Goal: Task Accomplishment & Management: Manage account settings

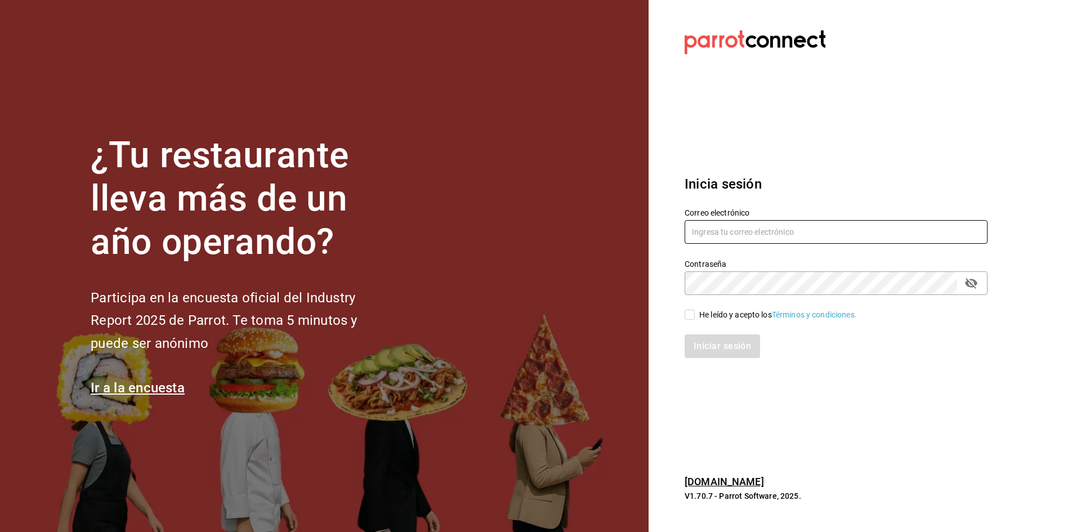
type input "ramosfranco_22@outlook.com"
click at [711, 314] on div "He leído y acepto los Términos y condiciones." at bounding box center [778, 315] width 158 height 12
click at [695, 314] on input "He leído y acepto los Términos y condiciones." at bounding box center [690, 315] width 10 height 10
checkbox input "true"
click at [715, 354] on button "Iniciar sesión" at bounding box center [723, 347] width 77 height 24
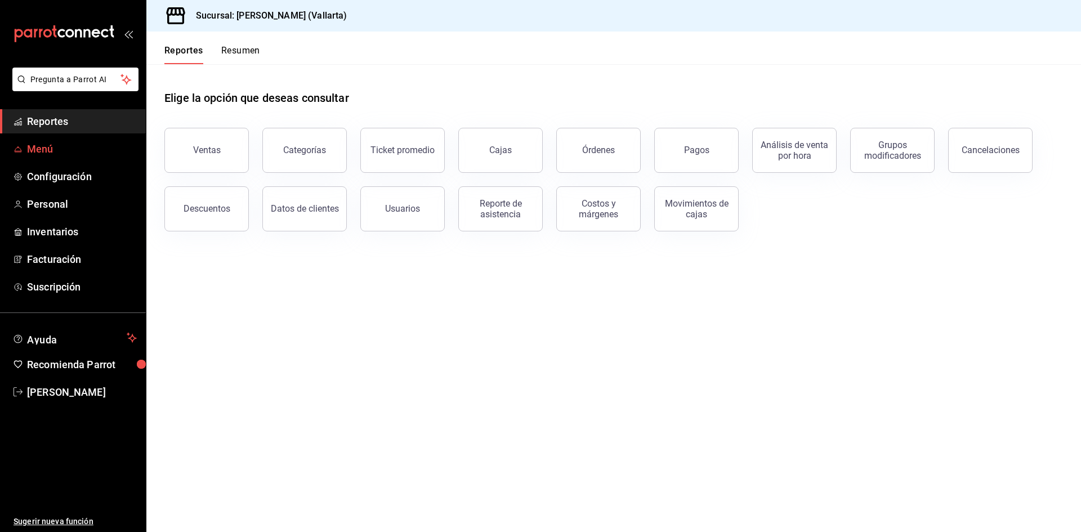
click at [46, 146] on span "Menú" at bounding box center [82, 148] width 110 height 15
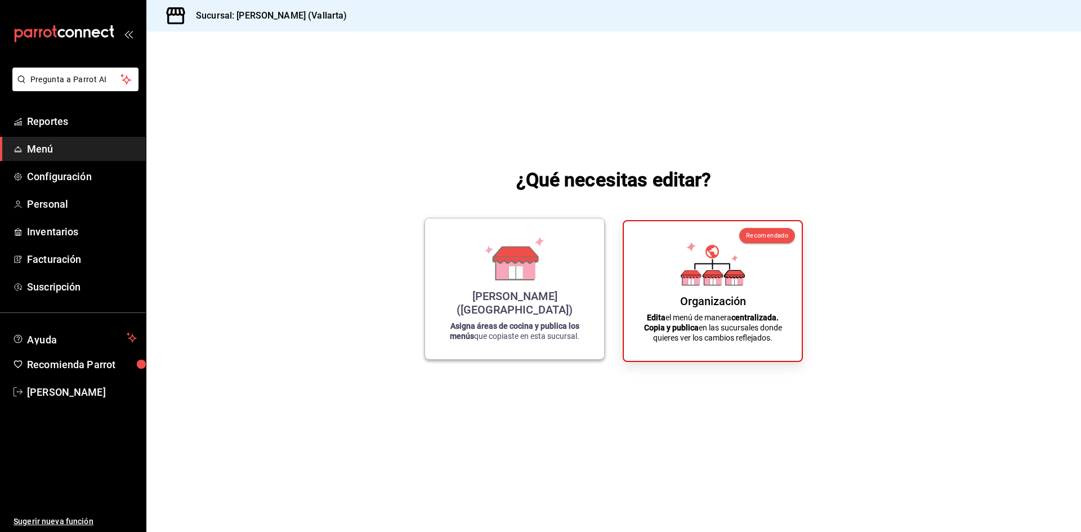
click at [538, 294] on div "[PERSON_NAME] (Vallarta) Asigna áreas de cocina y publica los menús que copiast…" at bounding box center [515, 289] width 152 height 123
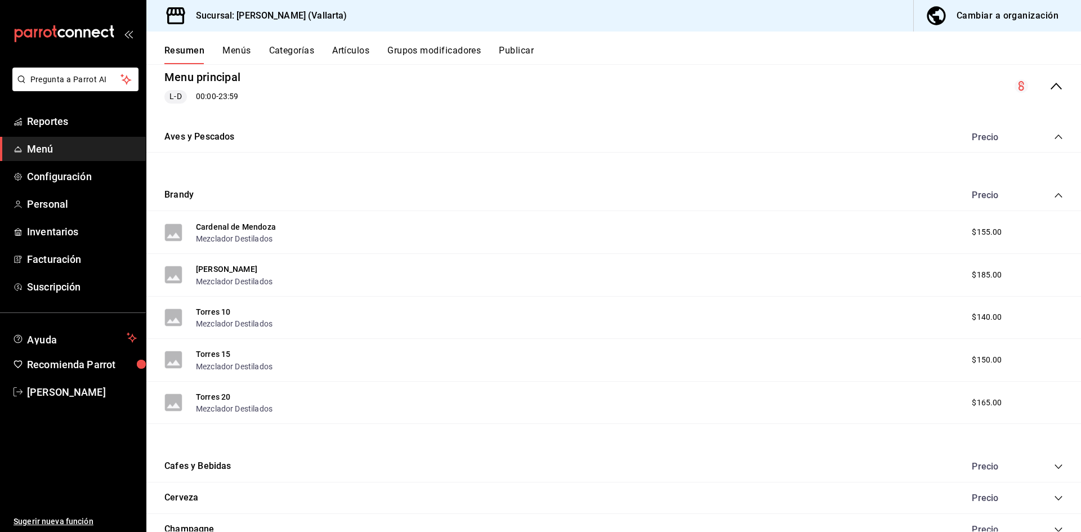
scroll to position [113, 0]
click at [346, 48] on button "Artículos" at bounding box center [350, 54] width 37 height 19
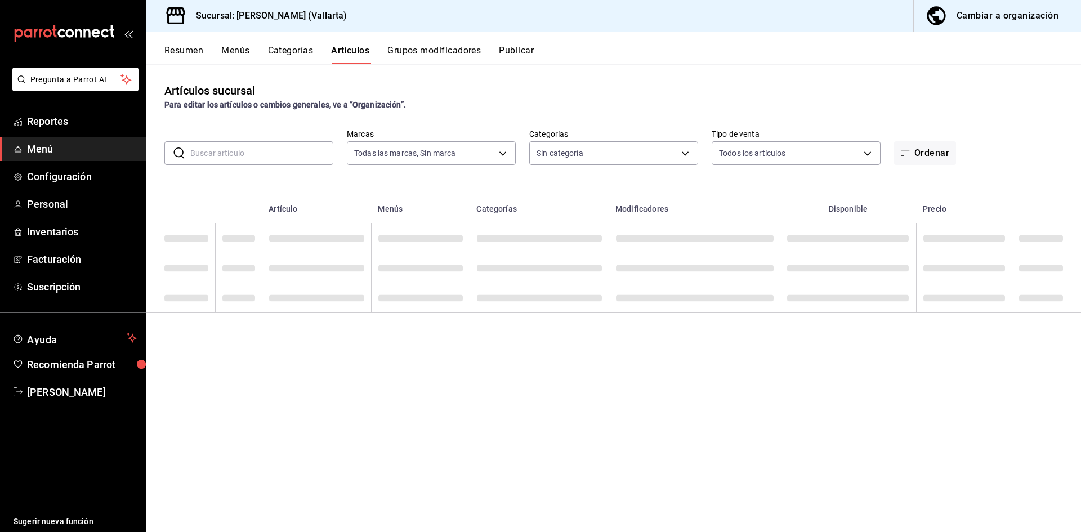
type input "dedade05-fd73-4fc1-b48a-98286d1a7cbf"
type input "ddeea584-b7b7-4c64-abd4-9dbe24413160,94bc3e91-bac1-4cab-af5d-7d085d9bac7d,85d50…"
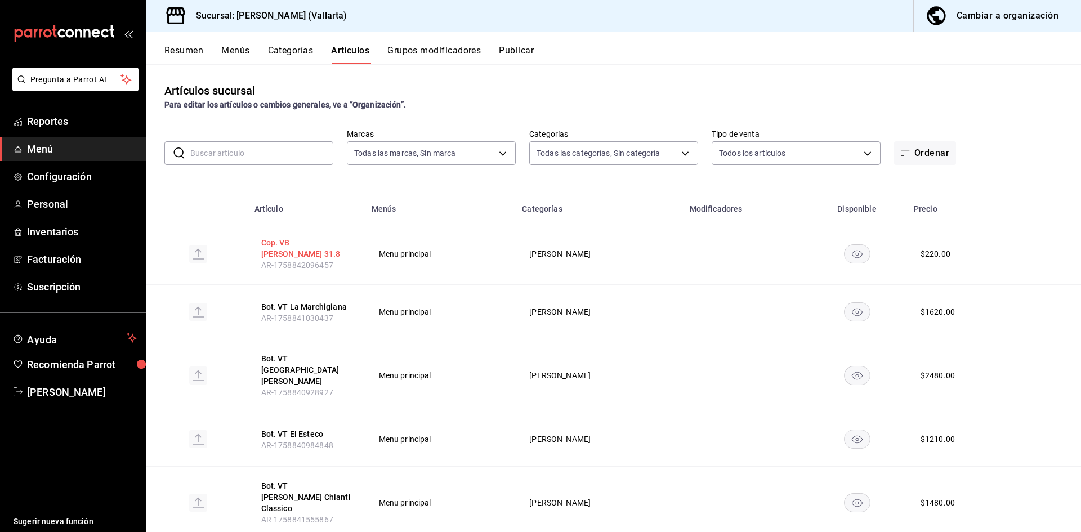
click at [304, 242] on button "Cop. VB [PERSON_NAME] 31.8" at bounding box center [306, 248] width 90 height 23
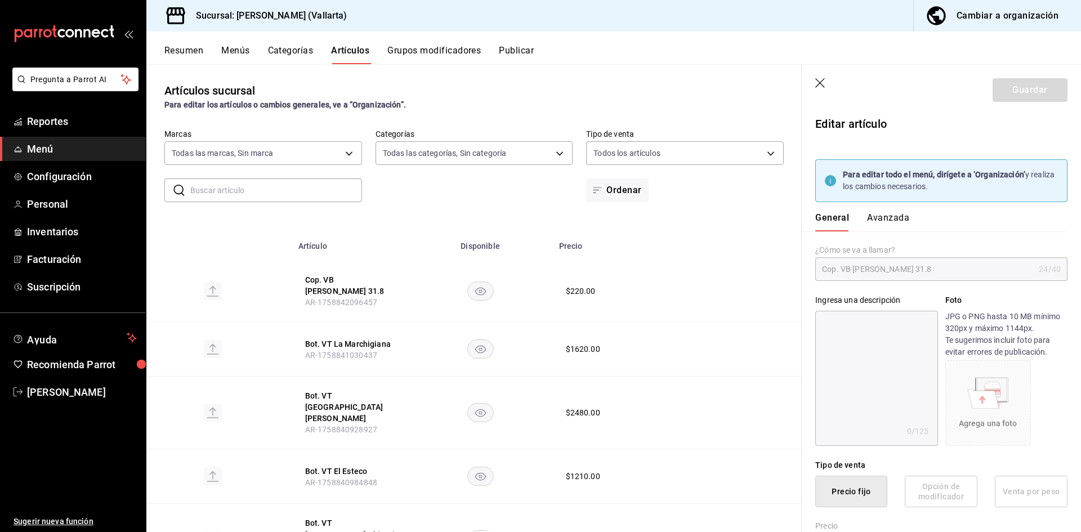
click at [893, 217] on button "Avanzada" at bounding box center [888, 221] width 42 height 19
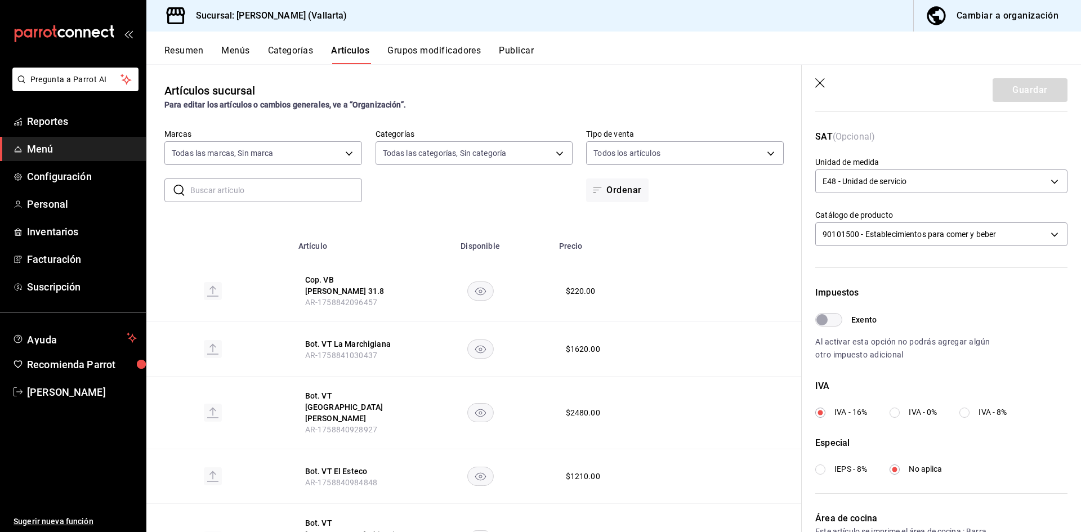
scroll to position [333, 0]
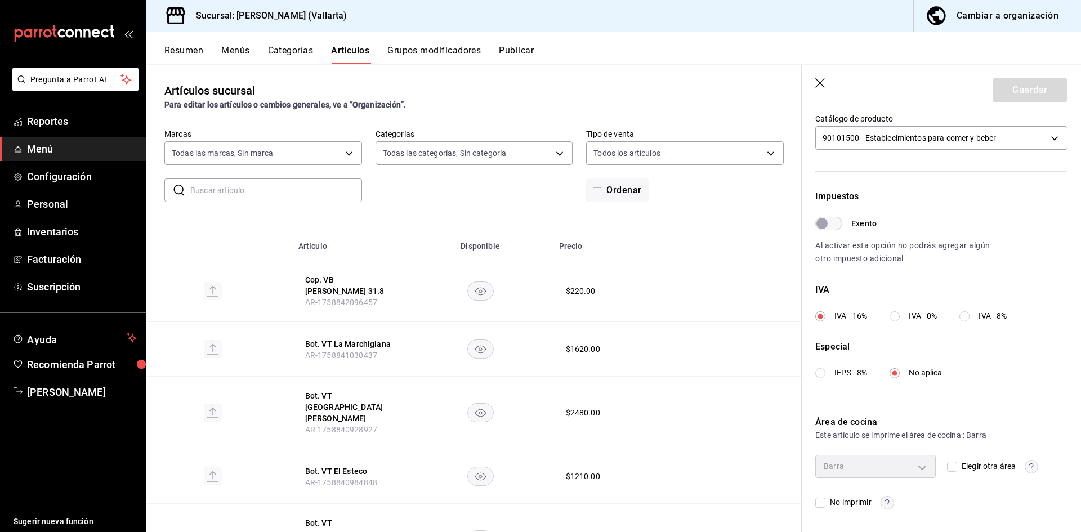
click at [820, 82] on icon "button" at bounding box center [820, 83] width 11 height 11
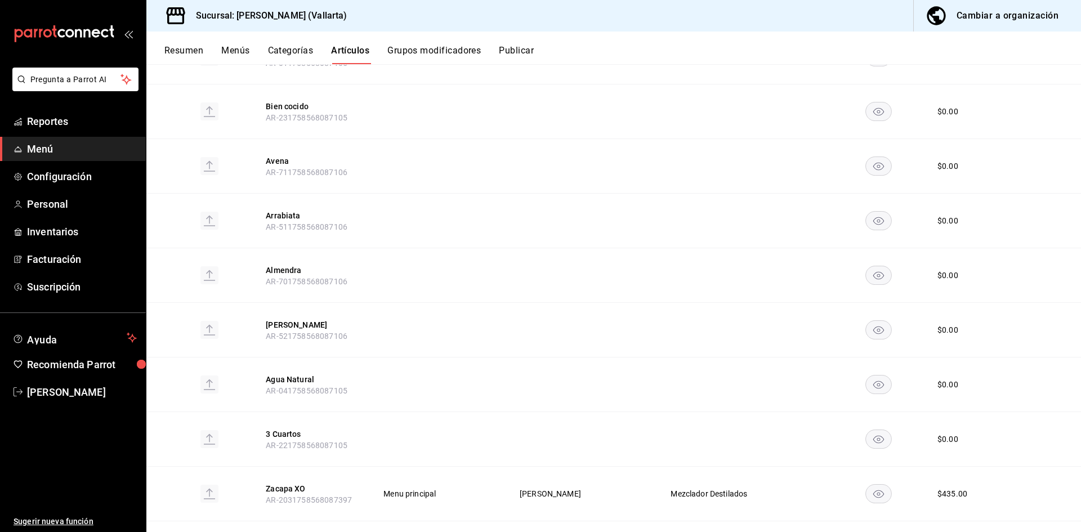
scroll to position [1921, 0]
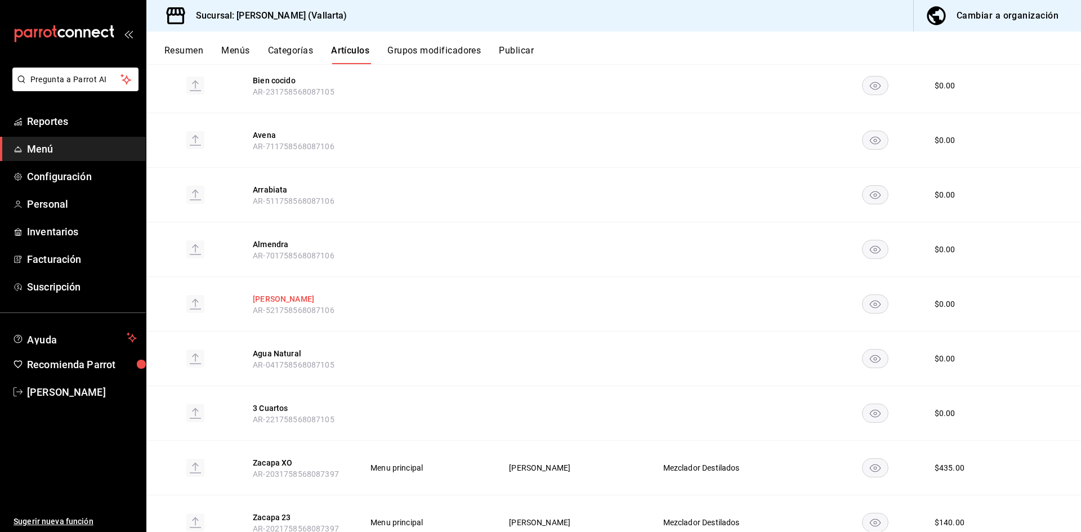
click at [284, 293] on button "[PERSON_NAME]" at bounding box center [298, 298] width 90 height 11
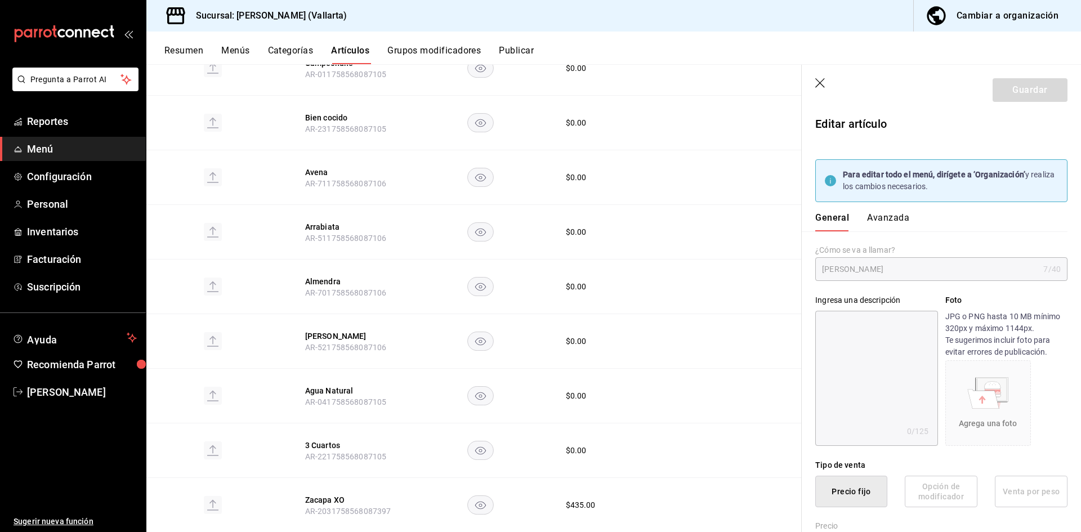
type input "$0.00"
type input "E48"
type input "90101500"
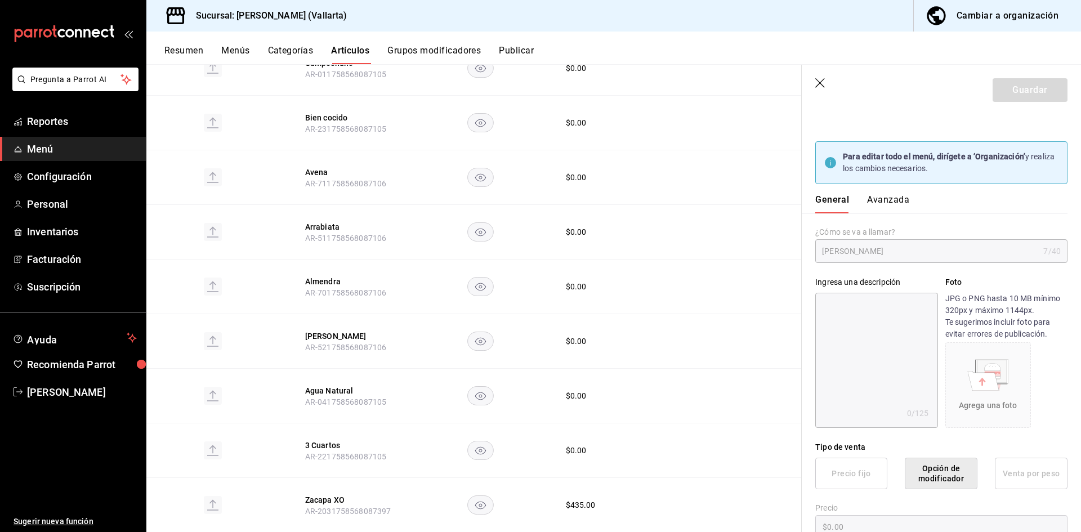
scroll to position [10, 0]
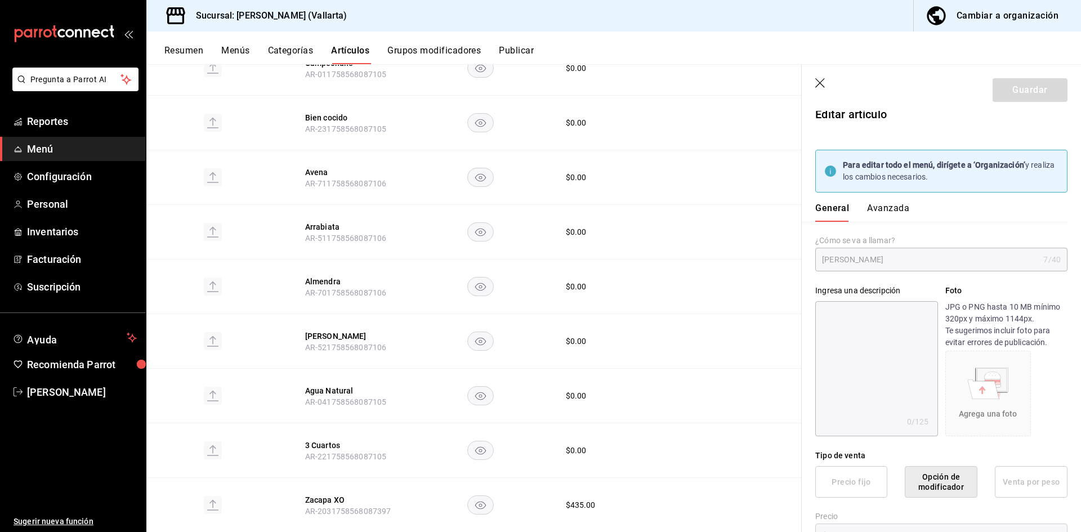
click at [896, 212] on button "Avanzada" at bounding box center [888, 212] width 42 height 19
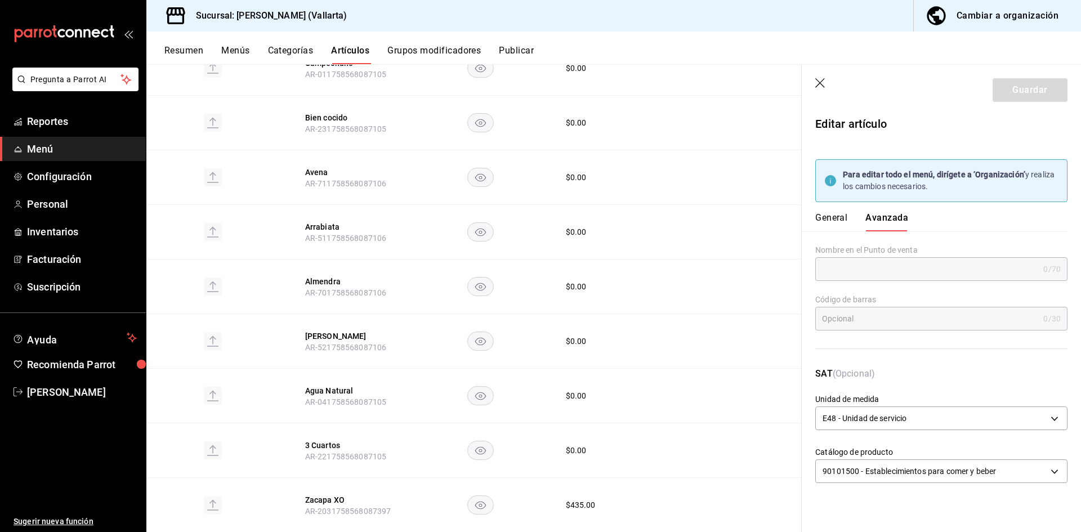
click at [968, 351] on div "Código [PERSON_NAME] 0 /30 Código [PERSON_NAME]" at bounding box center [935, 317] width 266 height 73
drag, startPoint x: 819, startPoint y: 83, endPoint x: 324, endPoint y: 378, distance: 576.1
click at [819, 84] on icon "button" at bounding box center [820, 83] width 11 height 11
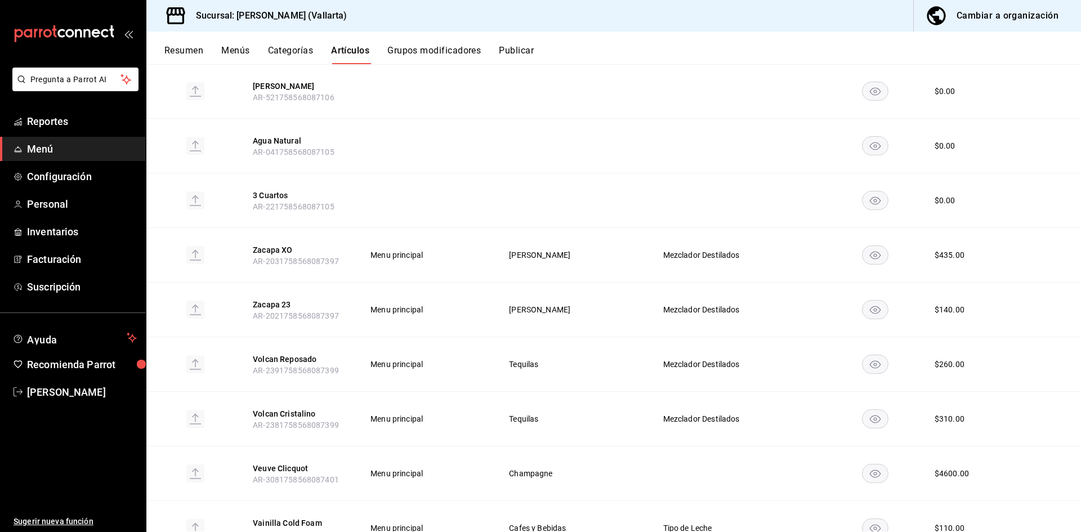
scroll to position [2278, 0]
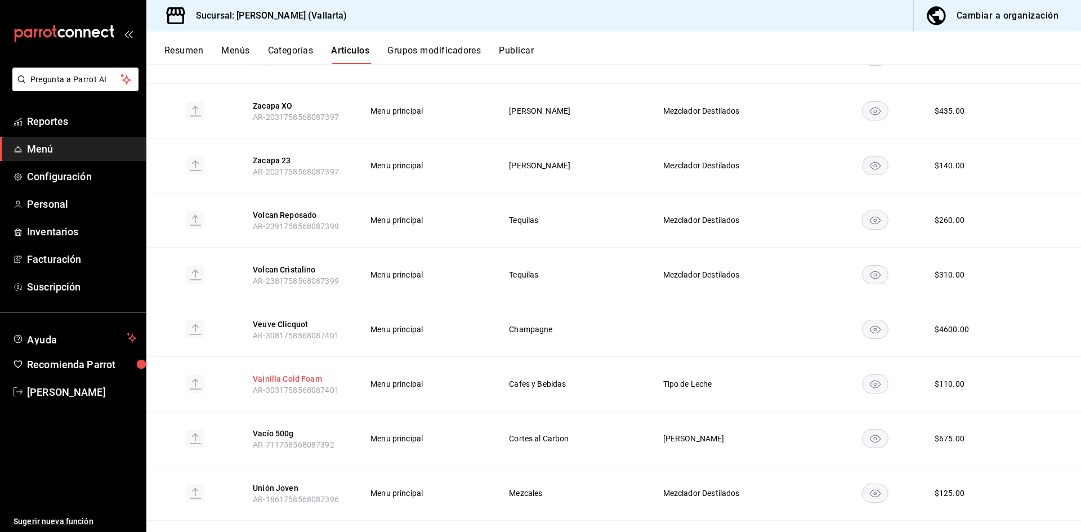
click at [285, 373] on button "Vainilla Cold Foam" at bounding box center [298, 378] width 90 height 11
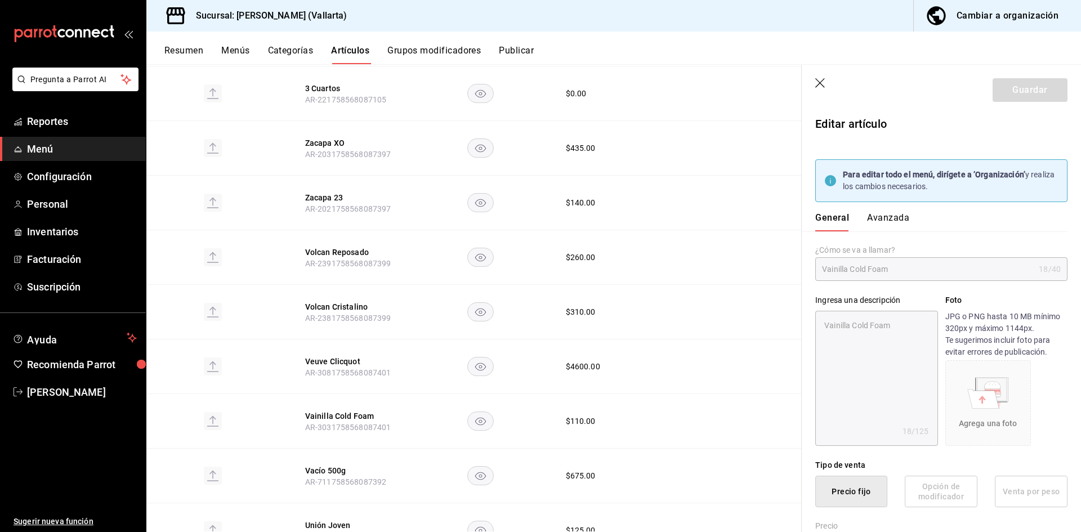
click at [886, 221] on button "Avanzada" at bounding box center [888, 221] width 42 height 19
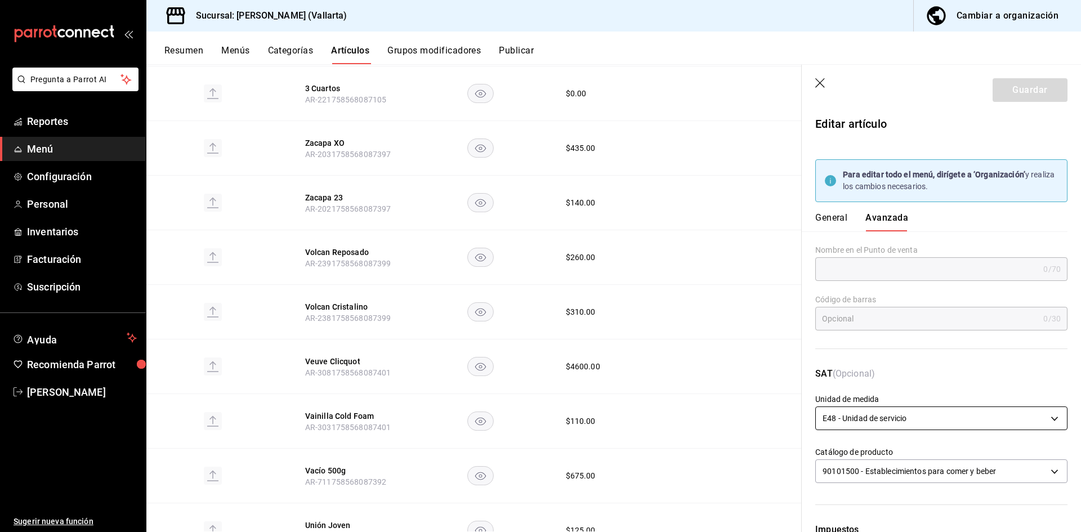
scroll to position [333, 0]
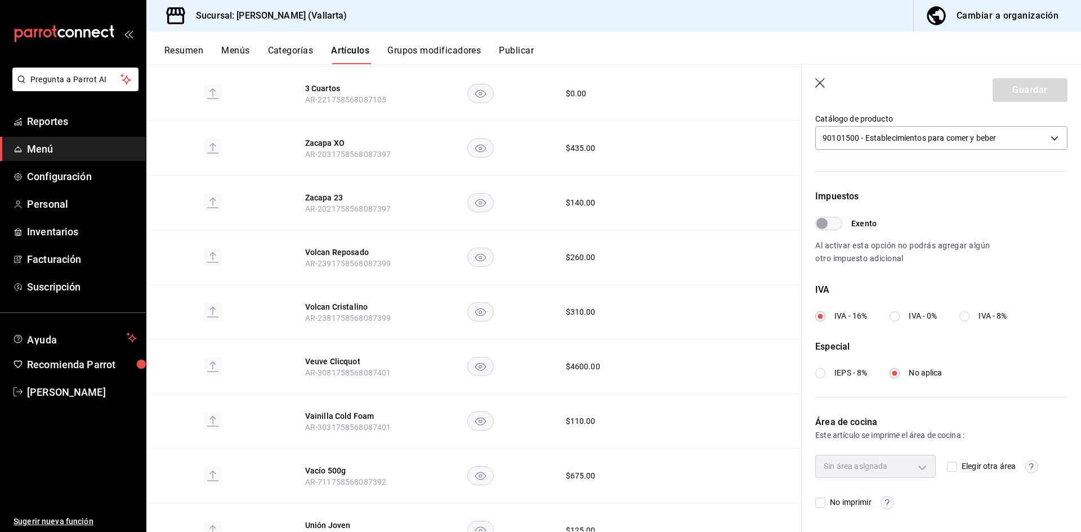
click at [923, 469] on div "Sin área asignada" at bounding box center [875, 466] width 121 height 23
click at [917, 469] on div "Sin área asignada" at bounding box center [875, 466] width 121 height 23
click at [924, 462] on div "Sin área asignada" at bounding box center [875, 466] width 121 height 23
click at [922, 469] on div "Sin área asignada" at bounding box center [875, 466] width 121 height 23
click at [942, 471] on div "Sin área asignada Elegir otra área No imprimir" at bounding box center [941, 482] width 252 height 54
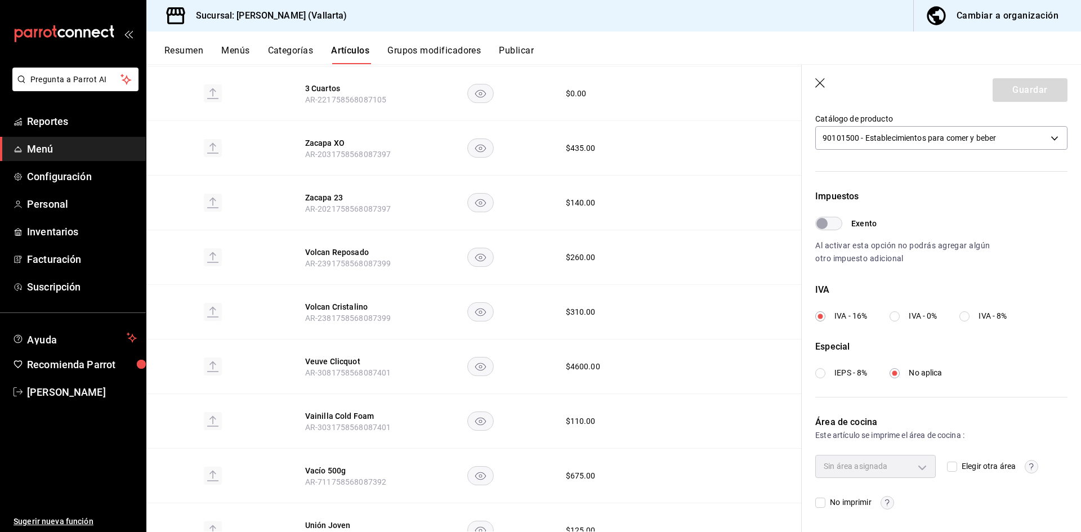
click at [947, 472] on label "Elegir otra área" at bounding box center [981, 467] width 69 height 12
click at [947, 472] on input "Elegir otra área" at bounding box center [952, 467] width 10 height 10
checkbox input "true"
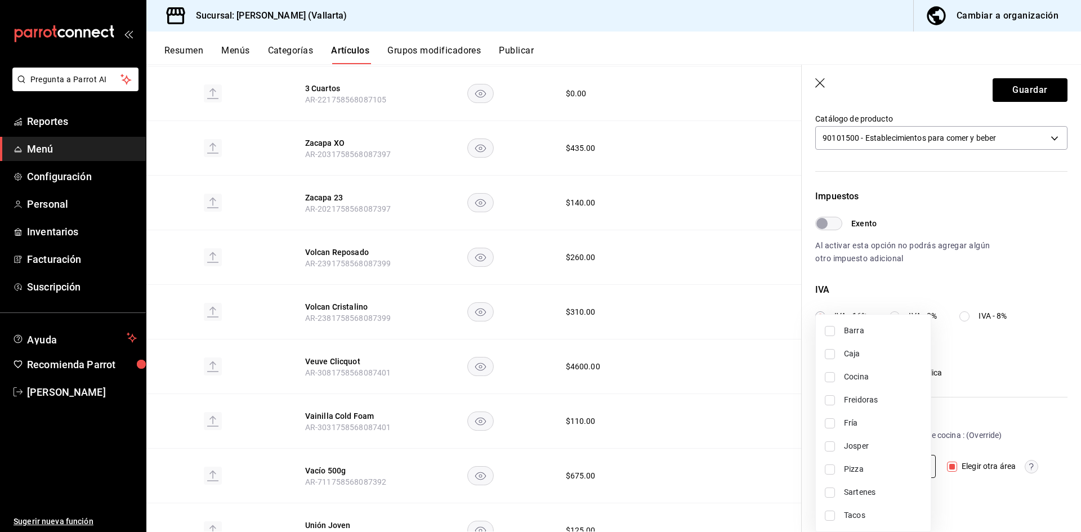
click at [922, 463] on body "Pregunta a Parrot AI Reportes Menú Configuración Personal Inventarios Facturaci…" at bounding box center [540, 266] width 1081 height 532
click at [878, 331] on span "Barra" at bounding box center [883, 331] width 78 height 12
type input "e5062143-5e5d-4c14-88c9-93be8b1445e9"
checkbox input "true"
click at [1014, 90] on div at bounding box center [540, 266] width 1081 height 532
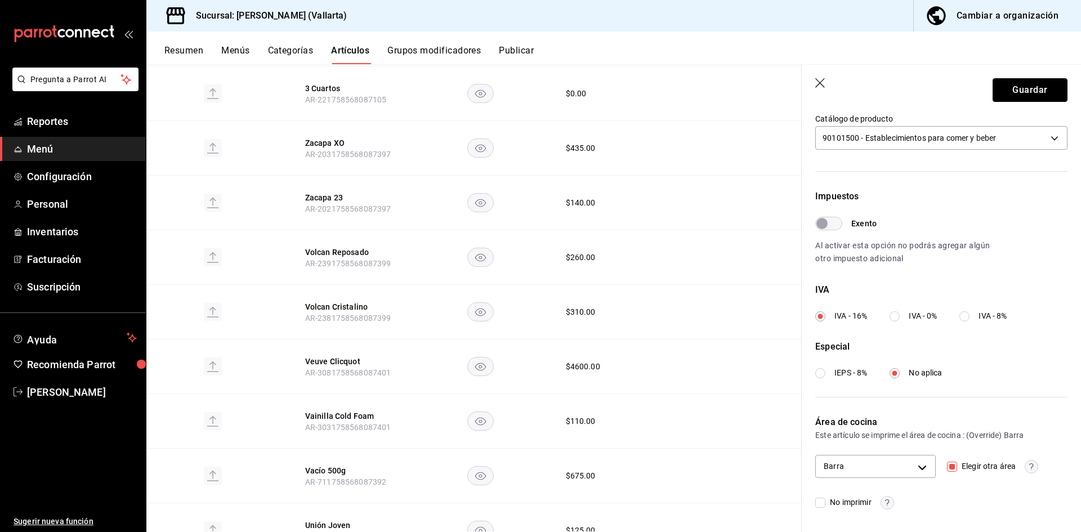
click at [1043, 90] on button "Guardar" at bounding box center [1030, 90] width 75 height 24
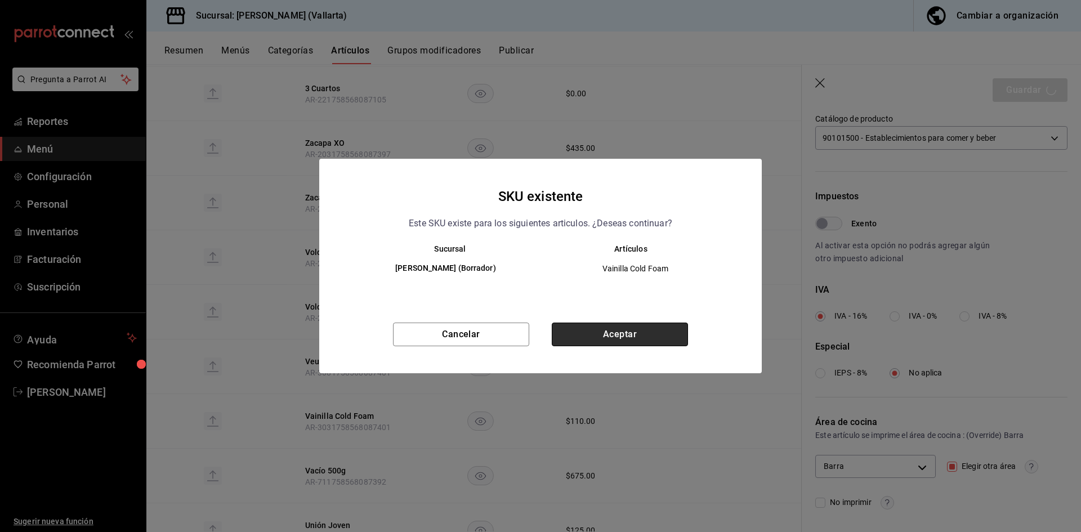
click at [604, 342] on button "Aceptar" at bounding box center [620, 335] width 136 height 24
click at [606, 337] on button "Aceptar" at bounding box center [620, 335] width 136 height 24
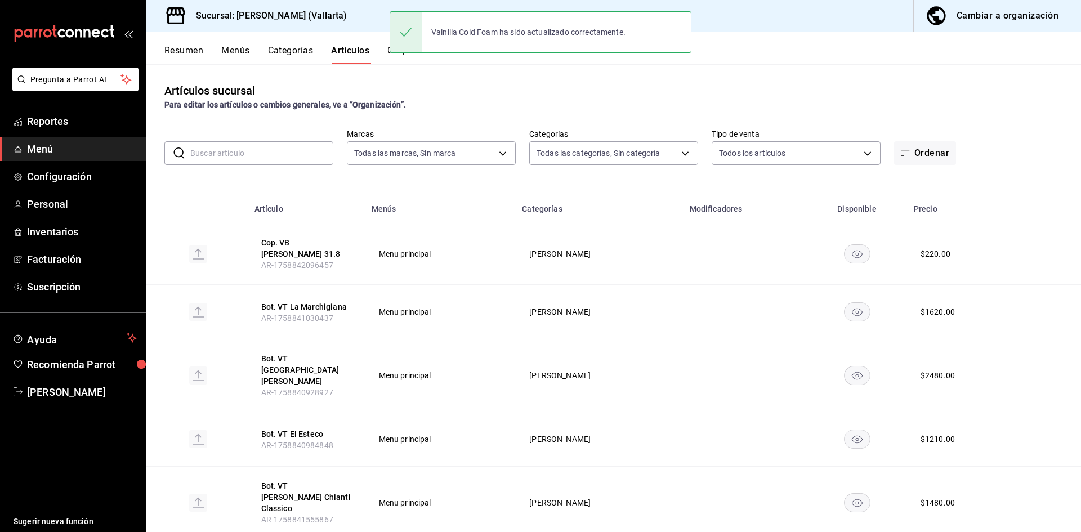
scroll to position [394, 0]
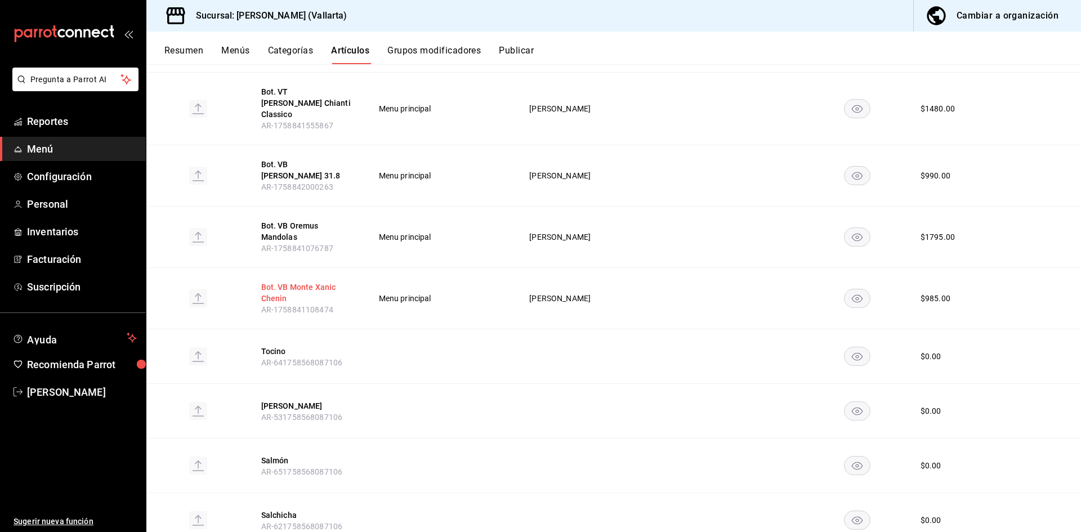
click at [318, 282] on button "Bot. VB Monte Xanic Chenin" at bounding box center [306, 293] width 90 height 23
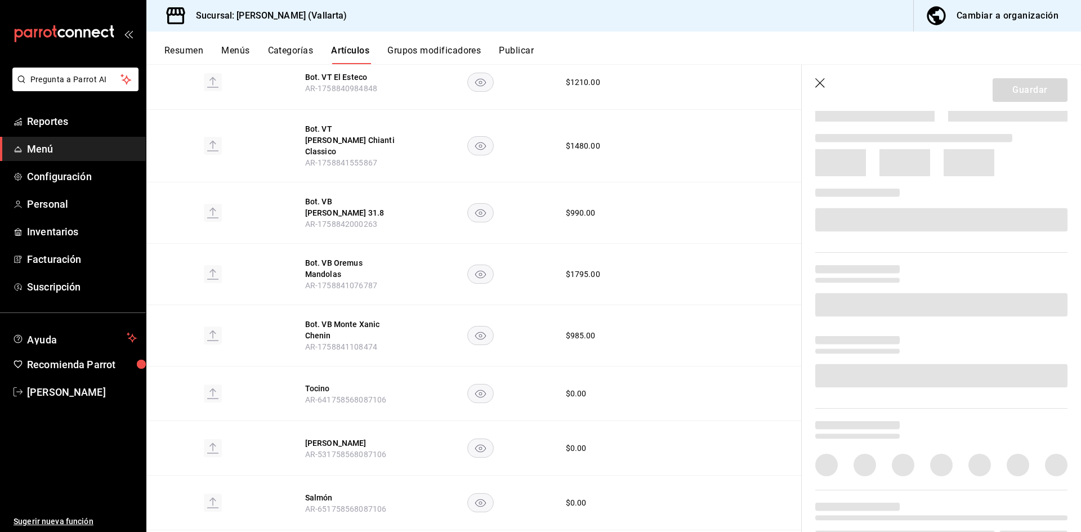
scroll to position [277, 0]
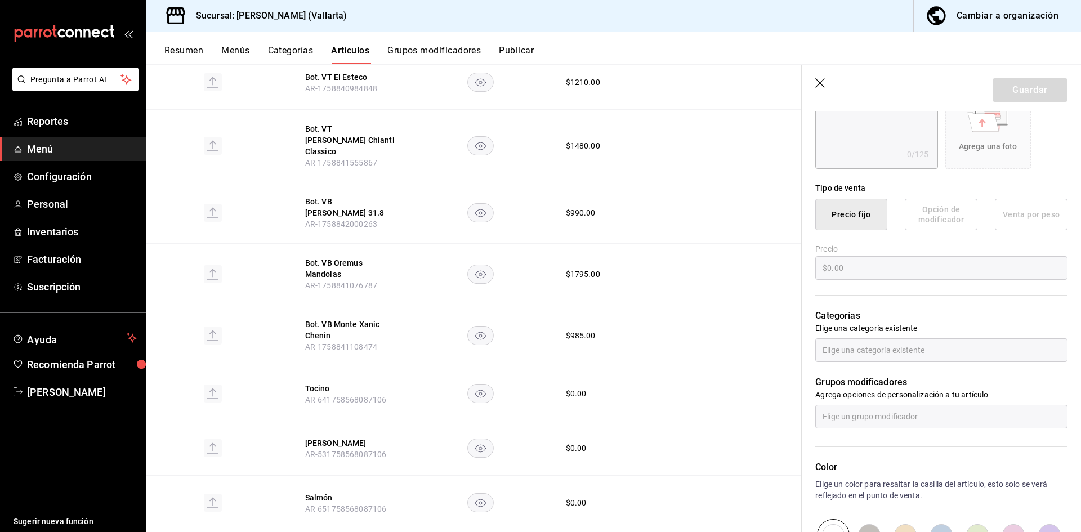
type input "$985.00"
type input "E48"
type input "90101501"
radio input "true"
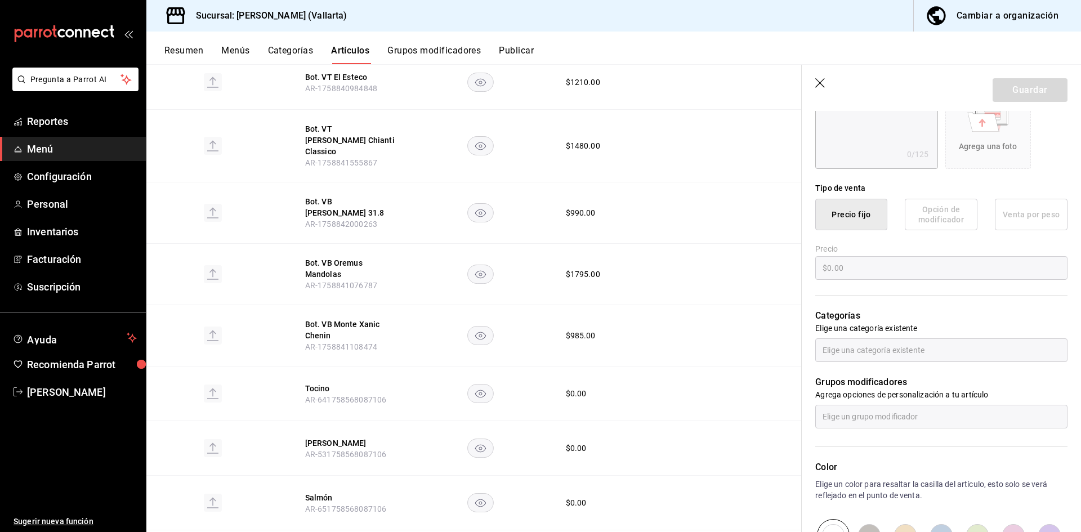
type input "e5062143-5e5d-4c14-88c9-93be8b1445e9"
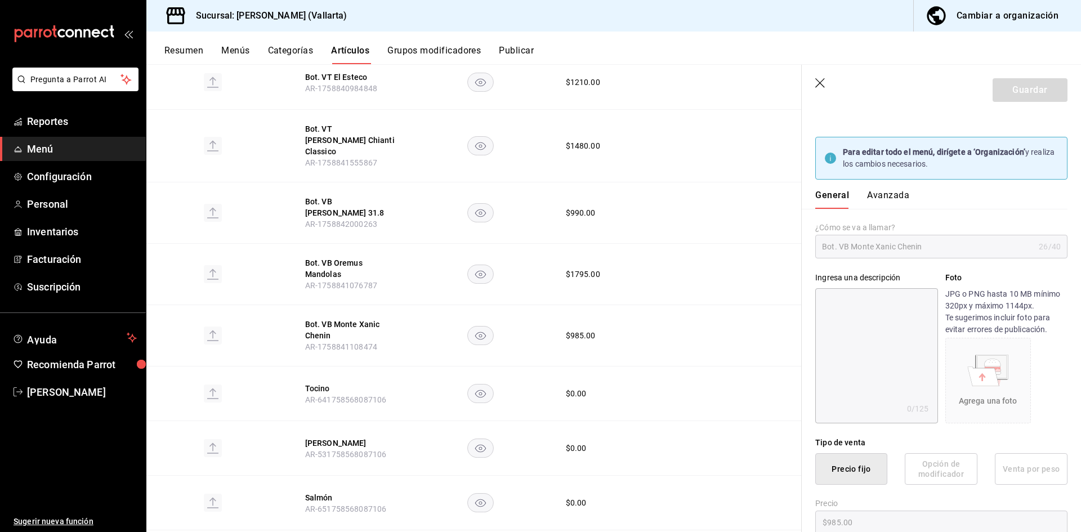
scroll to position [0, 0]
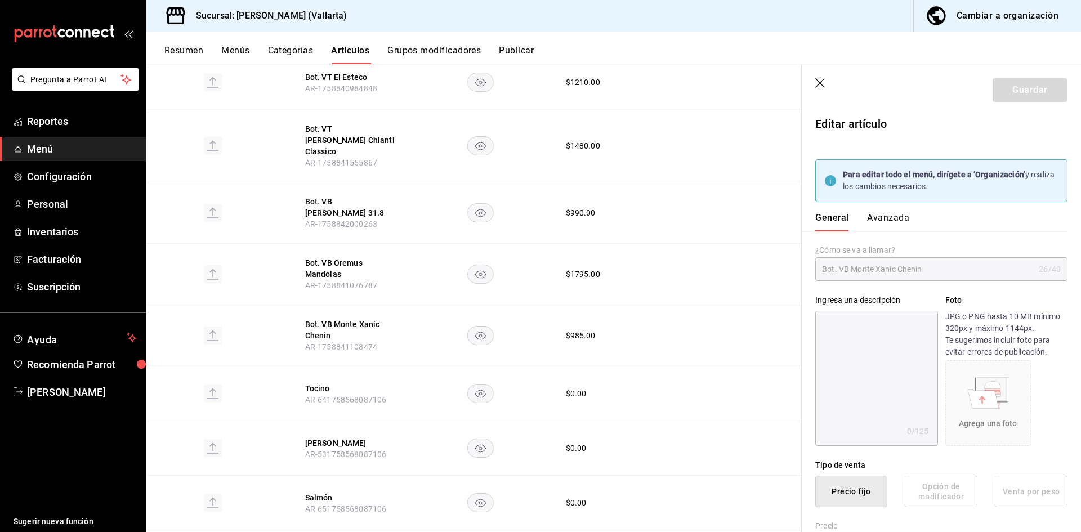
click at [880, 212] on button "Avanzada" at bounding box center [888, 221] width 42 height 19
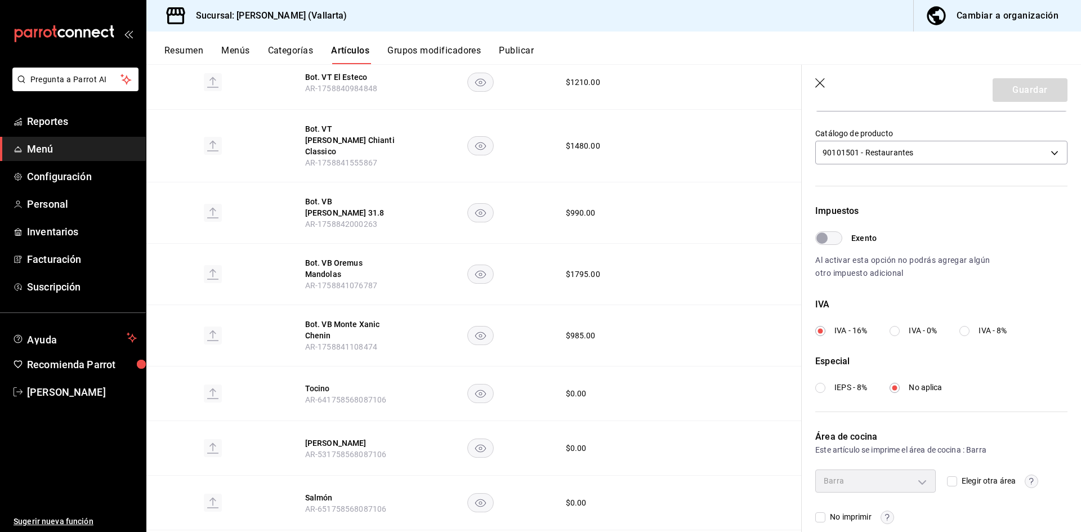
scroll to position [333, 0]
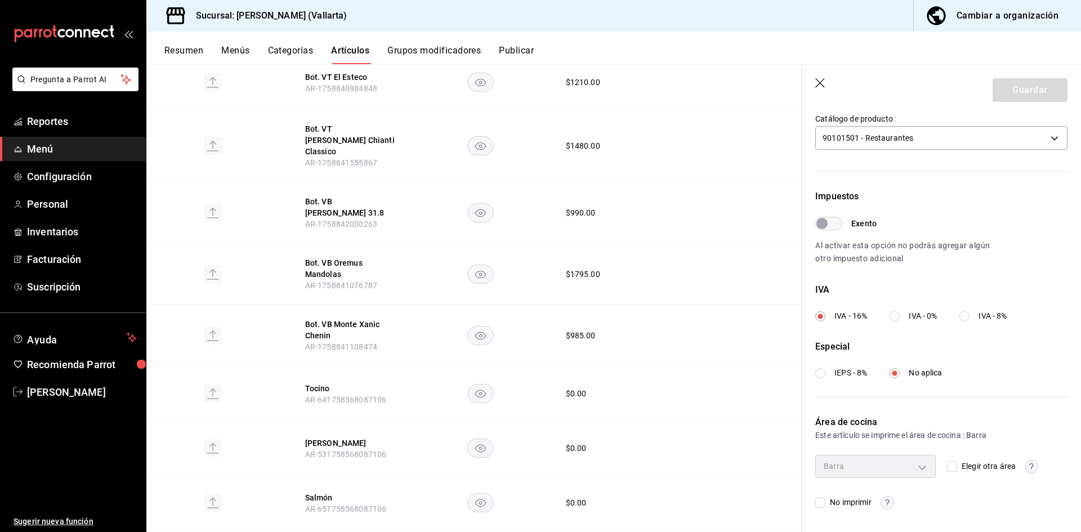
click at [822, 82] on icon "button" at bounding box center [820, 83] width 11 height 11
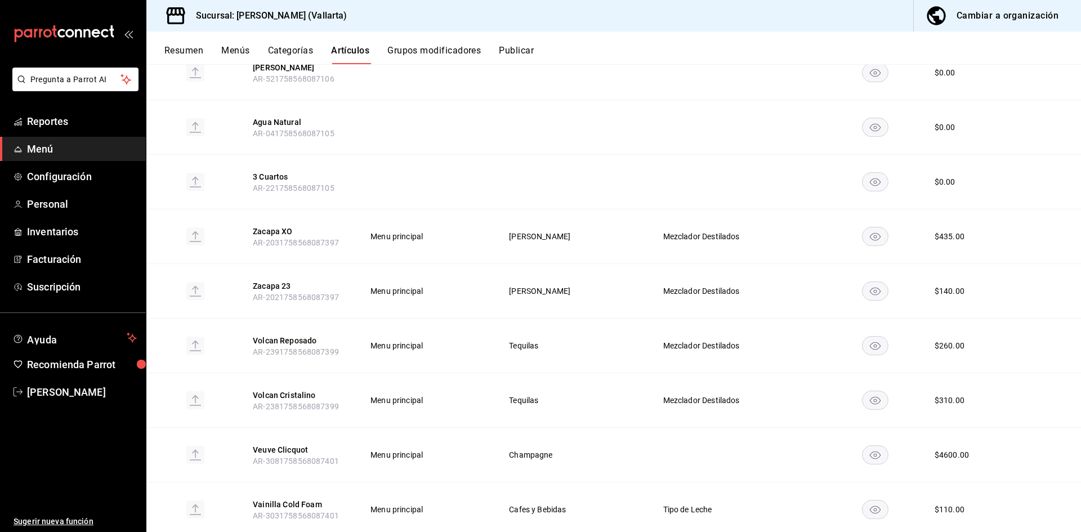
scroll to position [2169, 0]
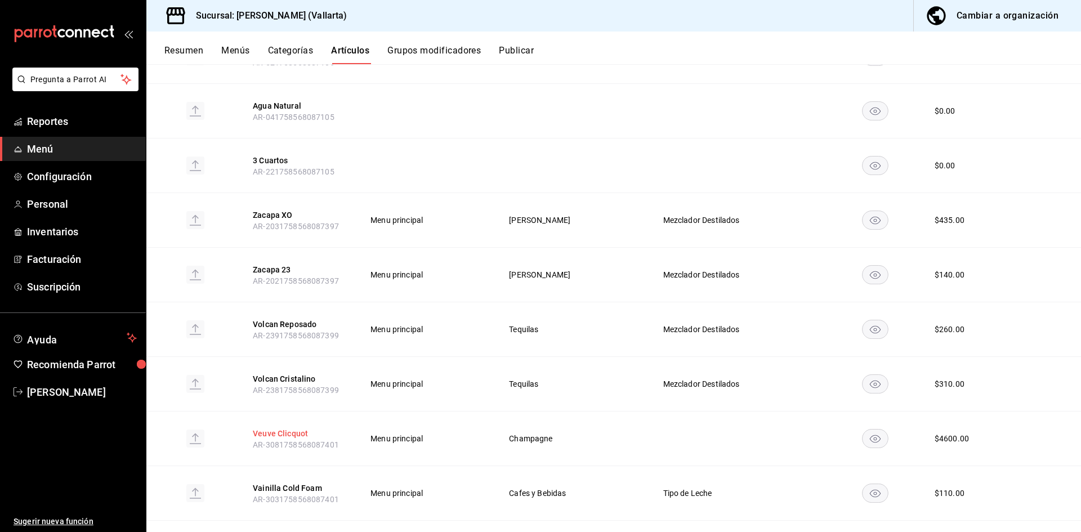
click at [283, 428] on button "Veuve Clicquot" at bounding box center [298, 433] width 90 height 11
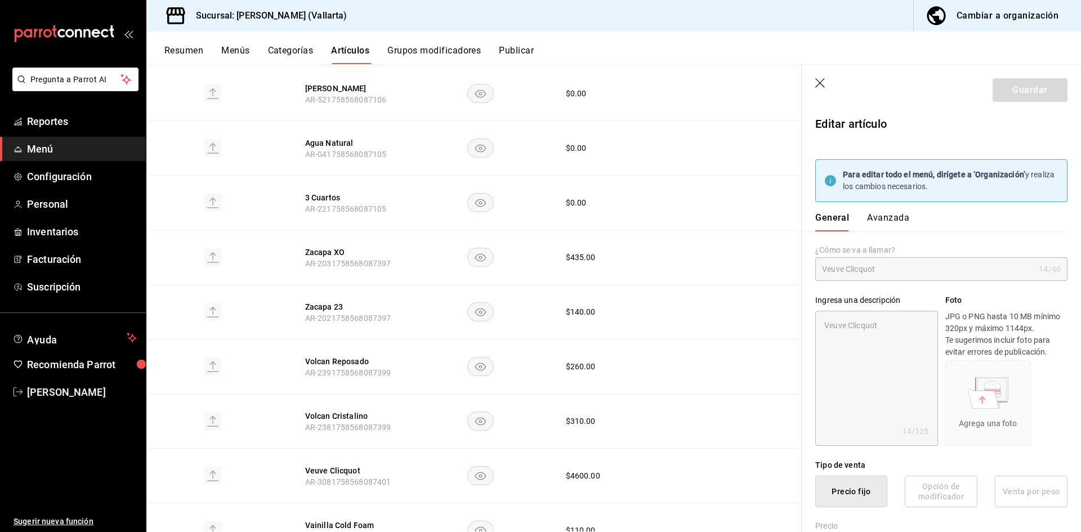
type textarea "x"
type input "$4600.00"
type input "E48"
type input "90101500"
radio input "true"
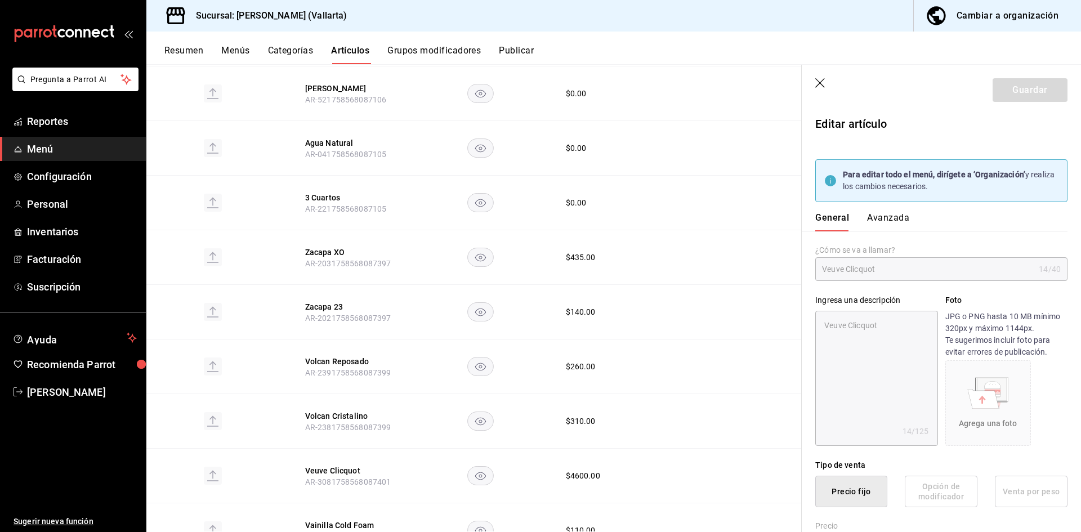
radio input "true"
type input "e5062143-5e5d-4c14-88c9-93be8b1445e9"
click at [881, 215] on button "Avanzada" at bounding box center [888, 221] width 42 height 19
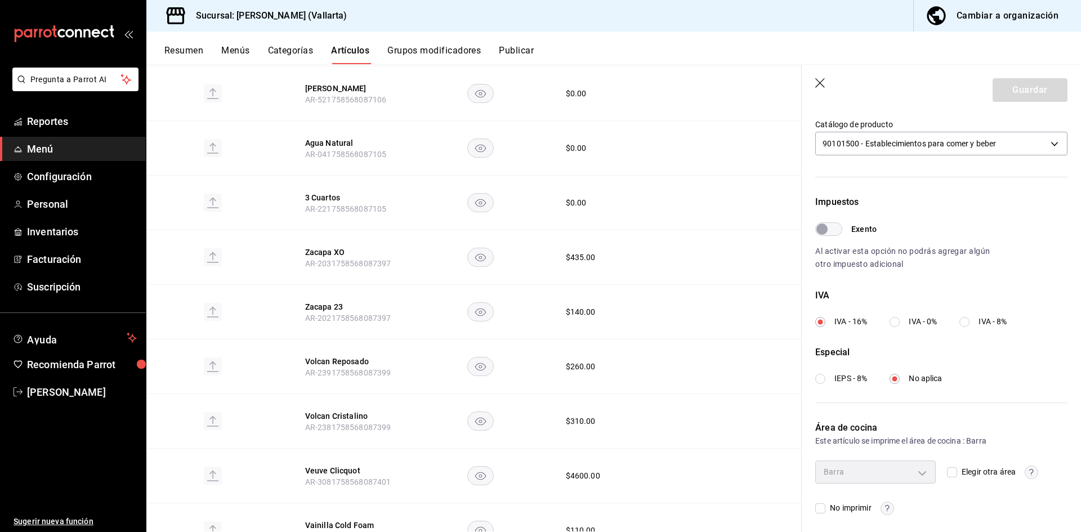
scroll to position [333, 0]
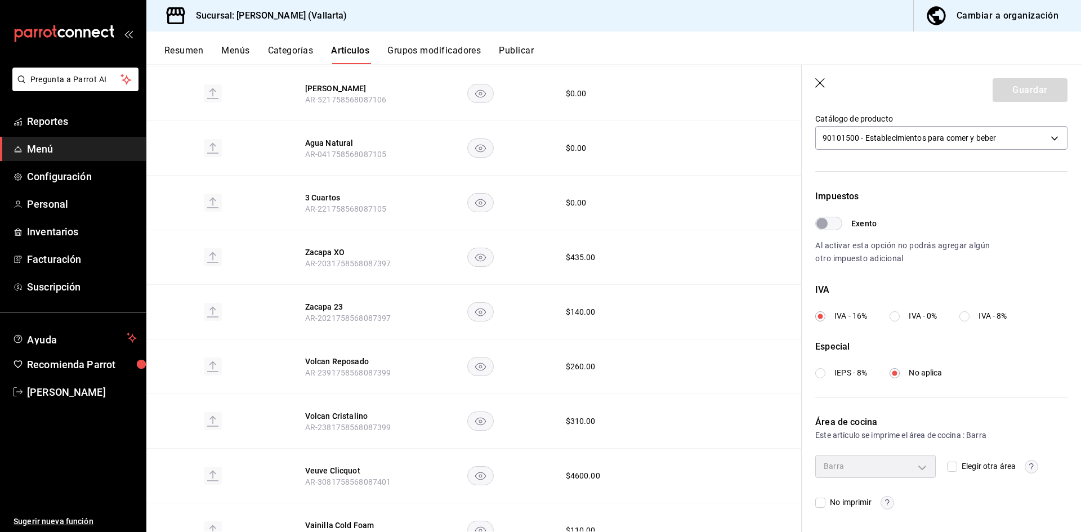
click at [821, 86] on icon "button" at bounding box center [820, 83] width 11 height 11
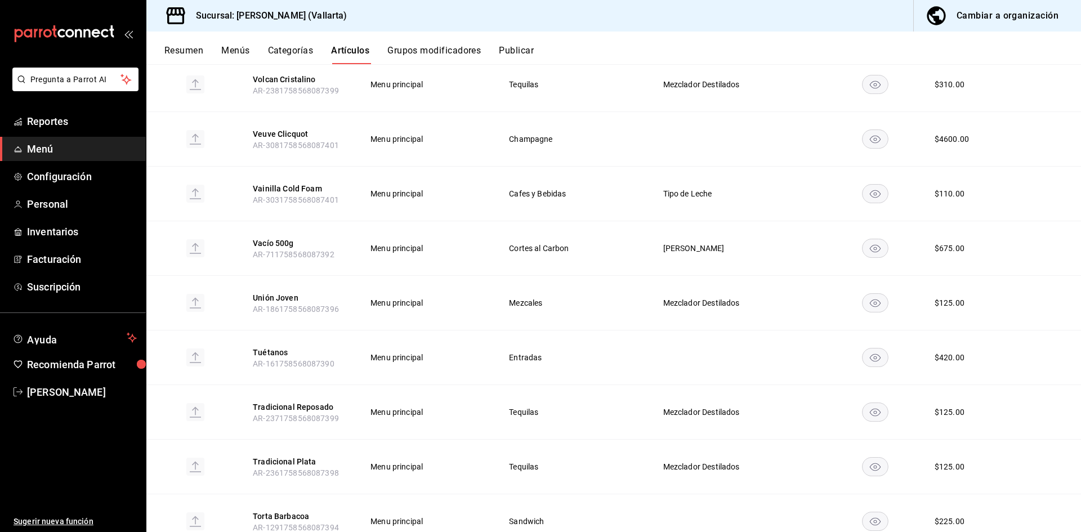
scroll to position [2470, 0]
drag, startPoint x: 276, startPoint y: 327, endPoint x: 1081, endPoint y: 350, distance: 805.1
click at [278, 346] on button "Tuétanos" at bounding box center [298, 351] width 90 height 11
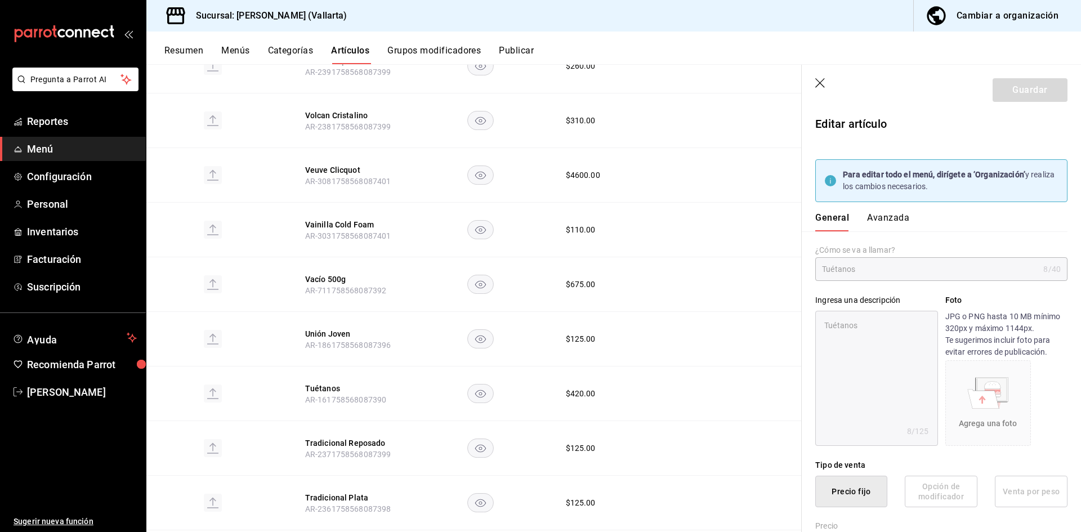
type textarea "x"
type input "$420.00"
click at [890, 227] on button "Avanzada" at bounding box center [888, 221] width 42 height 19
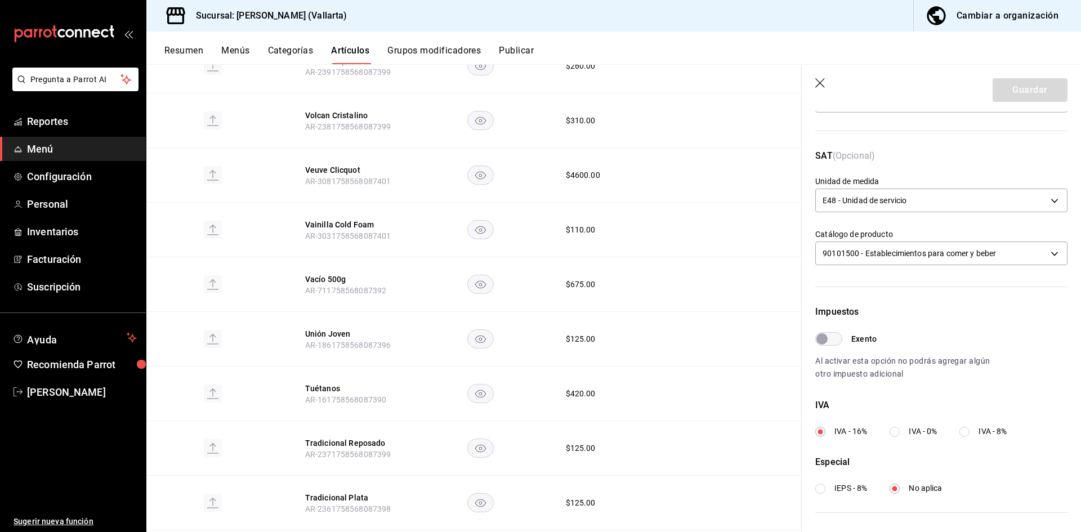
scroll to position [333, 0]
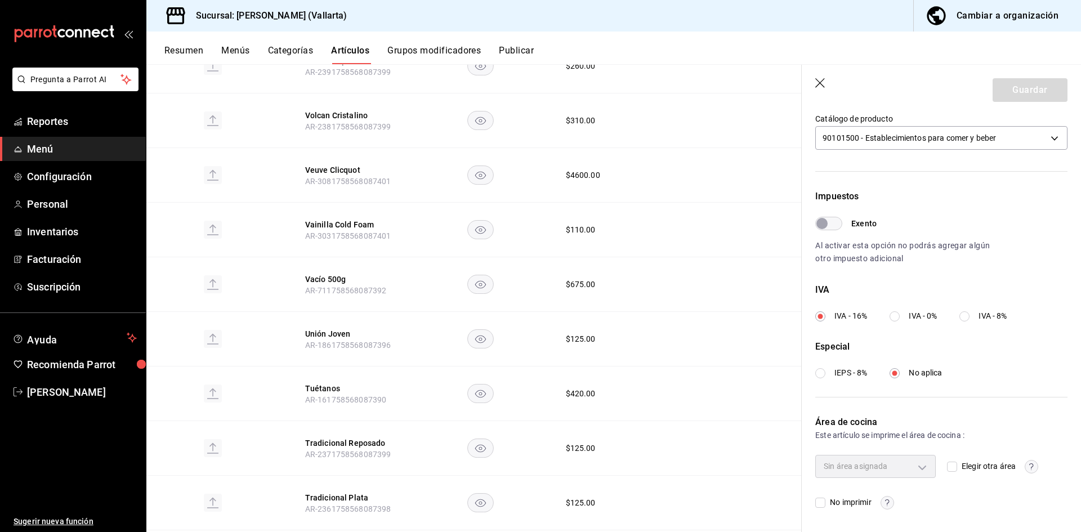
click at [949, 466] on input "Elegir otra área" at bounding box center [952, 467] width 10 height 10
click at [918, 466] on body "Pregunta a Parrot AI Reportes Menú Configuración Personal Inventarios Facturaci…" at bounding box center [540, 266] width 1081 height 532
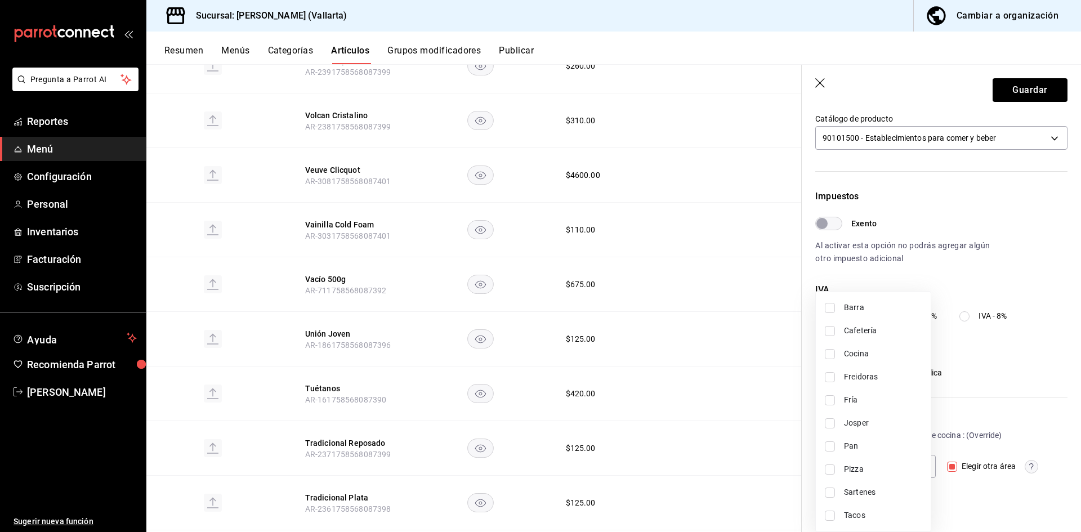
click at [950, 261] on div at bounding box center [540, 266] width 1081 height 532
click at [920, 475] on body "Pregunta a Parrot AI Reportes Menú Configuración Personal Inventarios Facturaci…" at bounding box center [540, 266] width 1081 height 532
click at [994, 487] on div at bounding box center [540, 266] width 1081 height 532
click at [962, 467] on span "Elegir otra área" at bounding box center [986, 467] width 59 height 12
click at [957, 467] on input "Elegir otra área" at bounding box center [952, 467] width 10 height 10
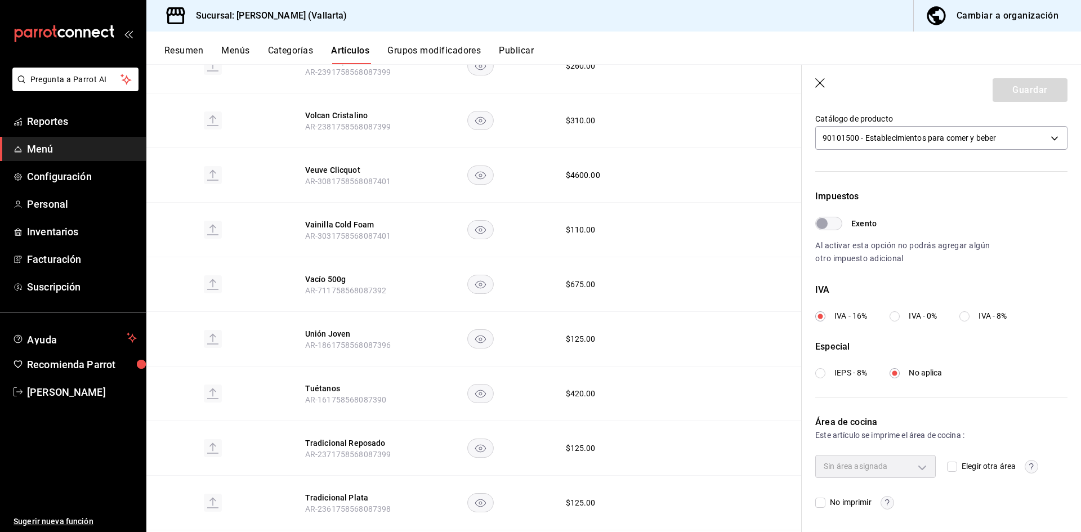
click at [951, 468] on input "Elegir otra área" at bounding box center [952, 467] width 10 height 10
click at [915, 465] on body "Pregunta a Parrot AI Reportes Menú Configuración Personal Inventarios Facturaci…" at bounding box center [540, 266] width 1081 height 532
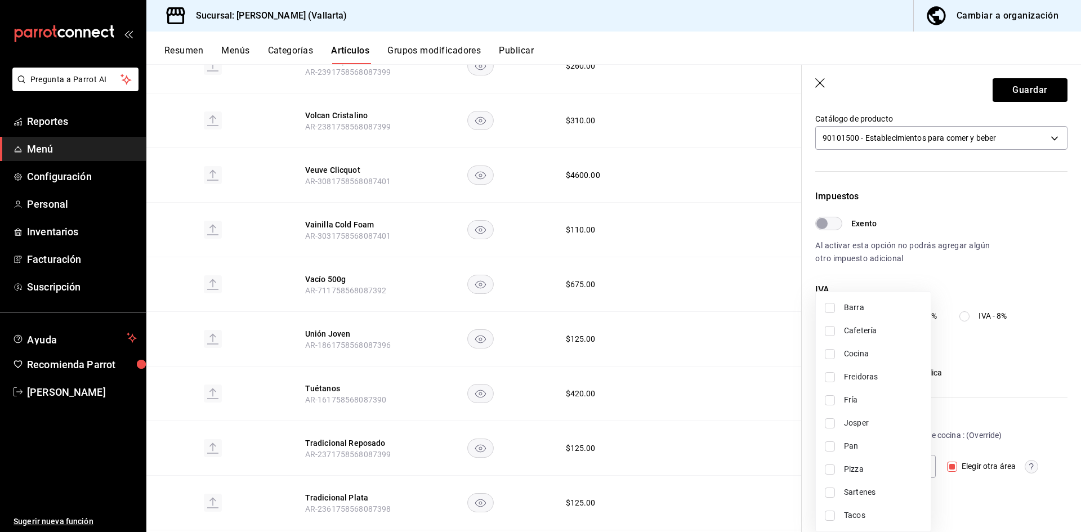
click at [983, 500] on div at bounding box center [540, 266] width 1081 height 532
drag, startPoint x: 948, startPoint y: 468, endPoint x: 948, endPoint y: 474, distance: 6.2
click at [948, 474] on div "Elegir otra área" at bounding box center [1007, 466] width 121 height 23
click at [957, 469] on span "Elegir otra área" at bounding box center [986, 467] width 59 height 12
click at [954, 469] on input "Elegir otra área" at bounding box center [952, 467] width 10 height 10
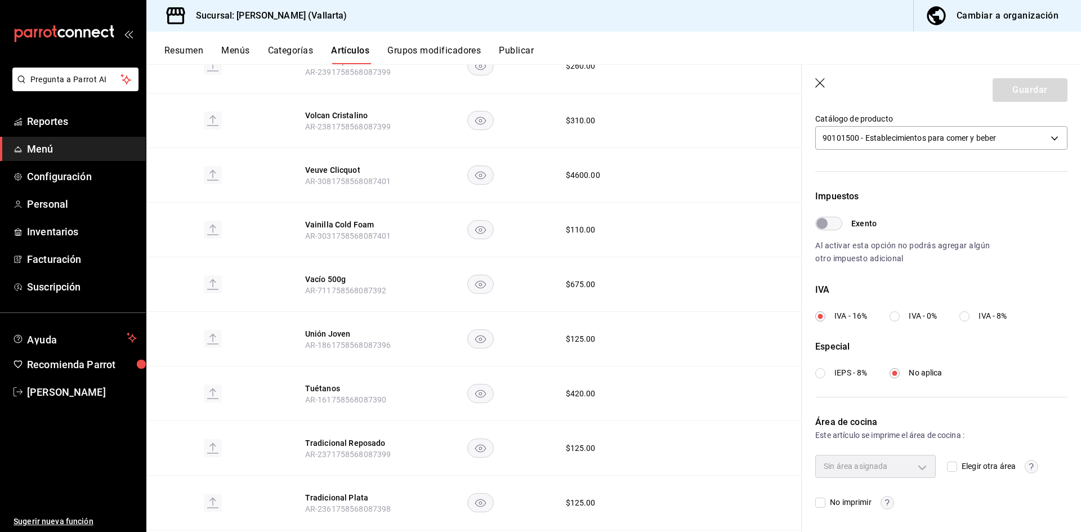
click at [924, 463] on div "Sin área asignada" at bounding box center [875, 466] width 121 height 23
click at [919, 466] on div "Sin área asignada" at bounding box center [875, 466] width 121 height 23
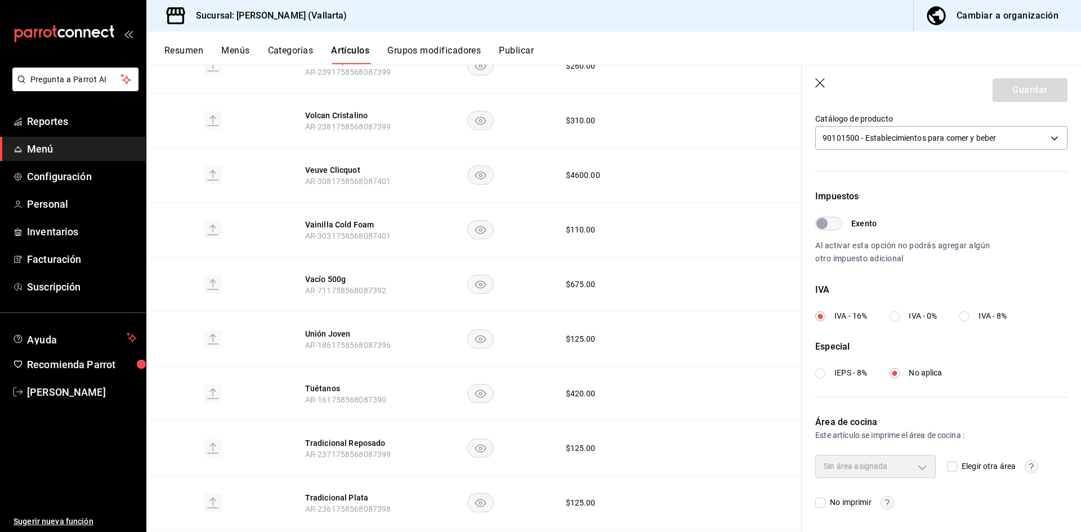
click at [919, 466] on div "Sin área asignada" at bounding box center [875, 466] width 121 height 23
click at [949, 467] on input "Elegir otra área" at bounding box center [952, 467] width 10 height 10
checkbox input "true"
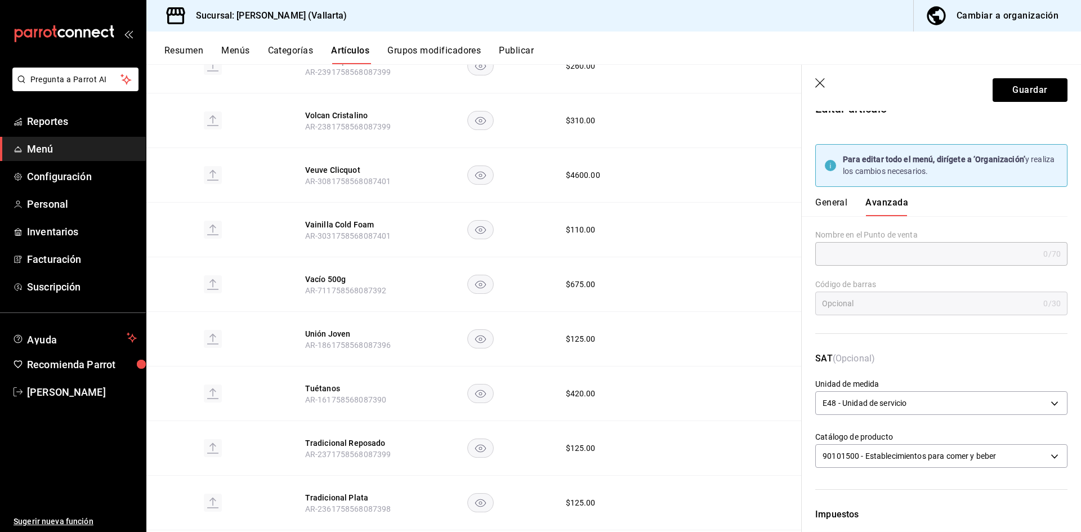
scroll to position [0, 0]
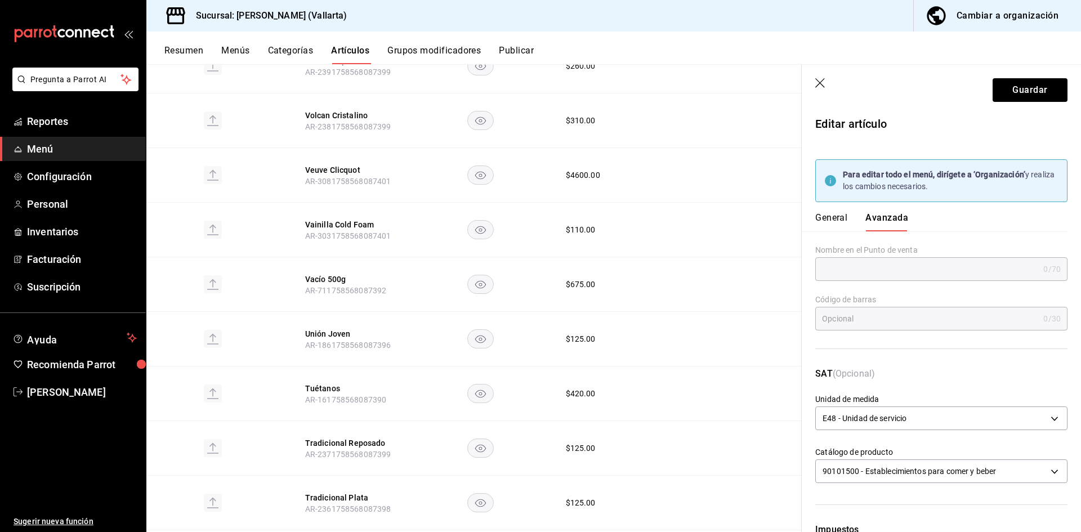
click at [834, 221] on button "General" at bounding box center [831, 221] width 32 height 19
type textarea "x"
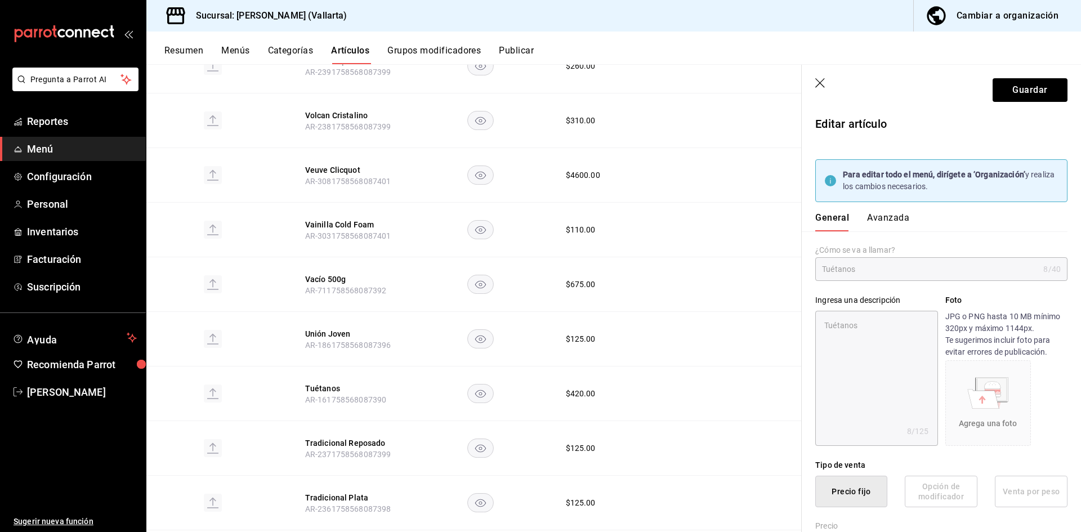
click at [890, 217] on button "Avanzada" at bounding box center [888, 221] width 42 height 19
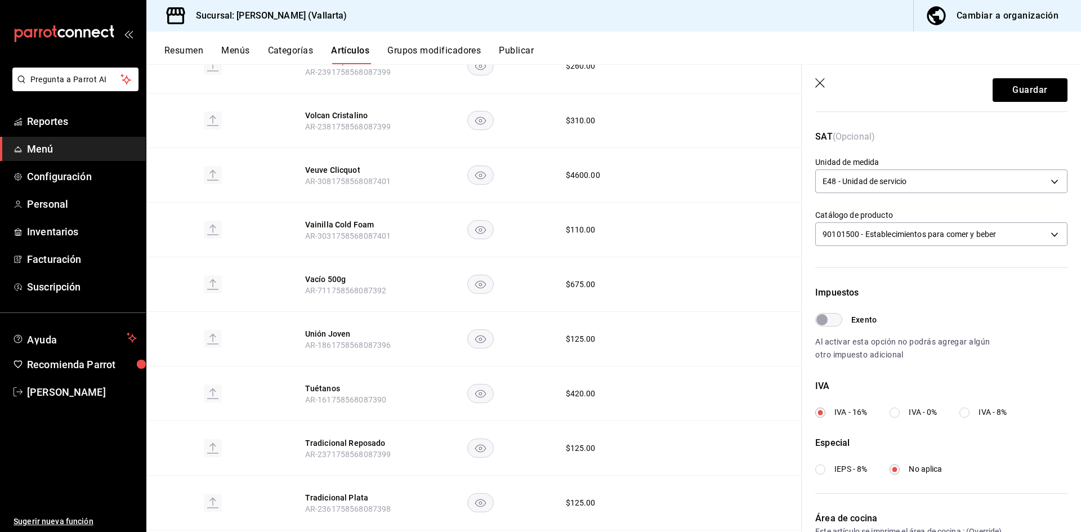
scroll to position [333, 0]
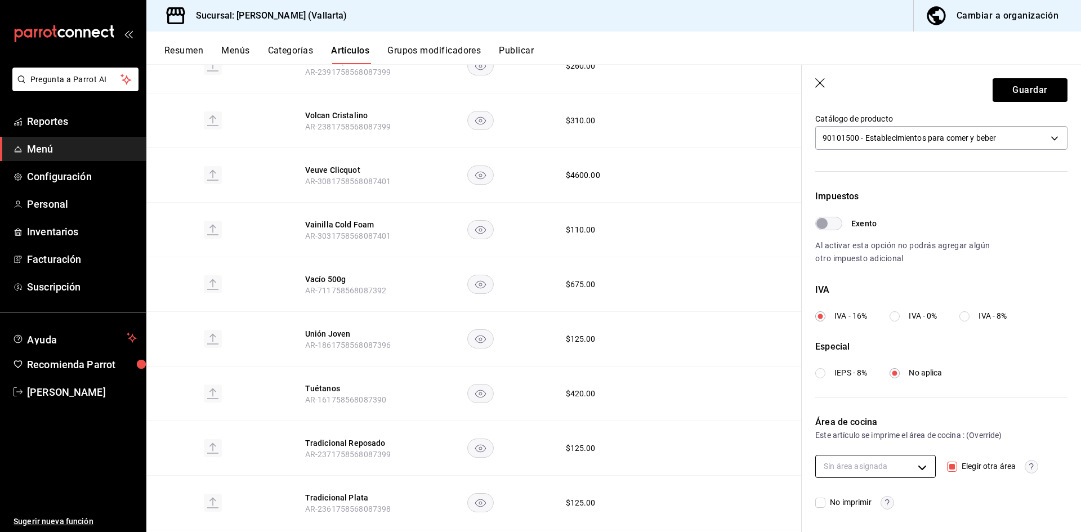
click at [915, 462] on body "Pregunta a Parrot AI Reportes Menú Configuración Personal Inventarios Facturaci…" at bounding box center [540, 266] width 1081 height 532
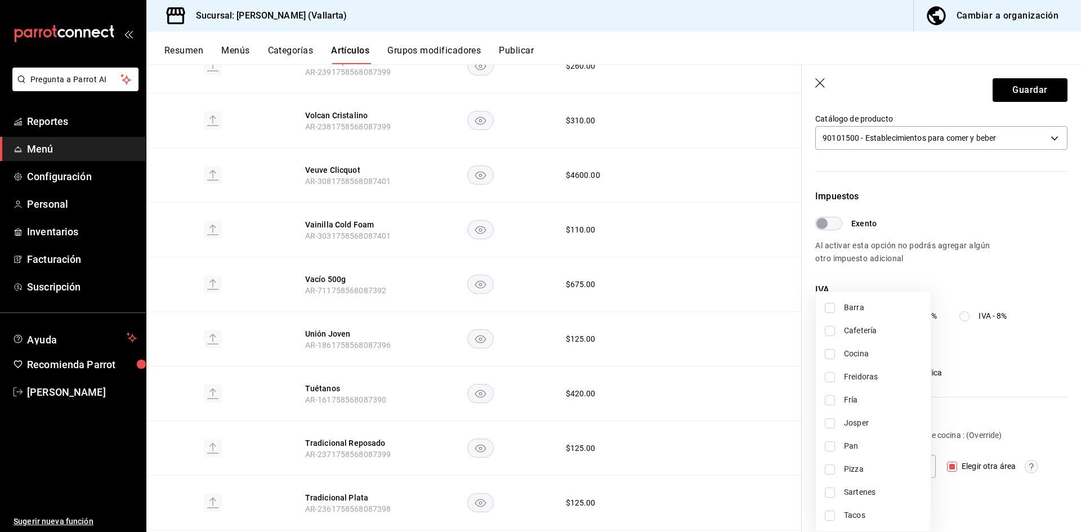
click at [873, 420] on span "Josper" at bounding box center [883, 423] width 78 height 12
type input "a1b11bfe-fa94-429b-b5ac-a1d345f7445d"
checkbox input "true"
click at [1043, 88] on div at bounding box center [540, 266] width 1081 height 532
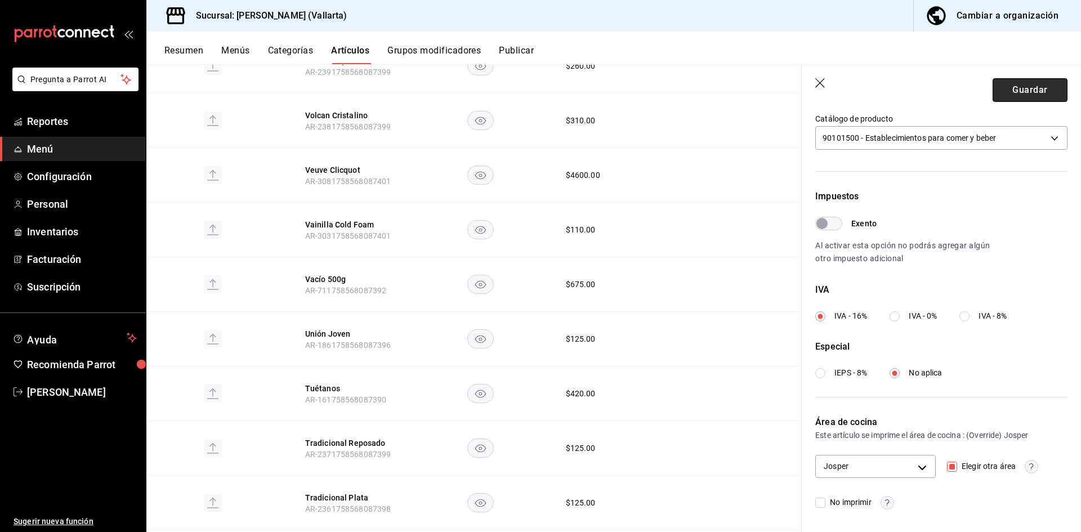
click at [1021, 88] on button "Guardar" at bounding box center [1030, 90] width 75 height 24
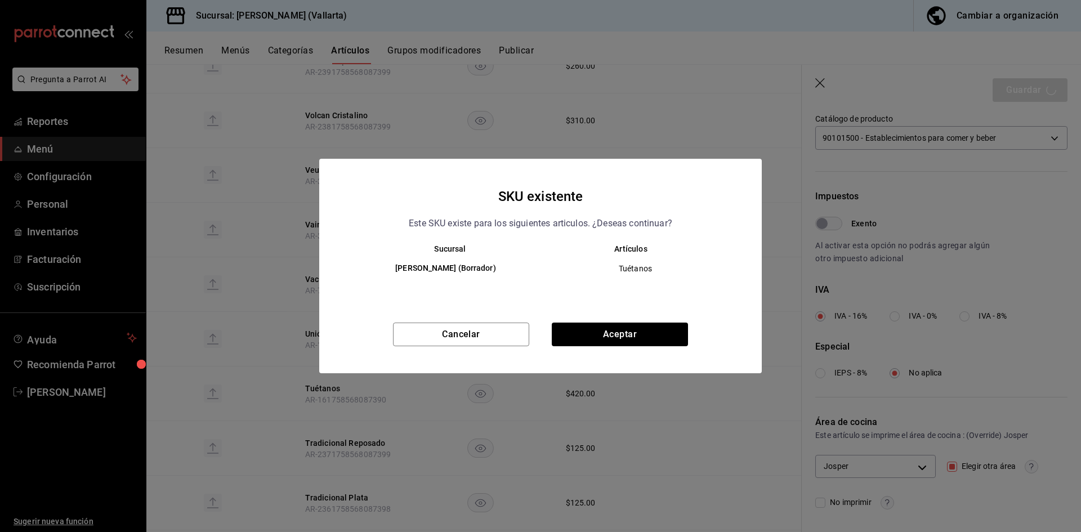
drag, startPoint x: 652, startPoint y: 315, endPoint x: 644, endPoint y: 327, distance: 14.5
click at [652, 316] on div "SKU existente Este SKU existe para los siguientes articulos. ¿Deseas continuar?…" at bounding box center [540, 266] width 443 height 215
click at [643, 332] on button "Aceptar" at bounding box center [620, 335] width 136 height 24
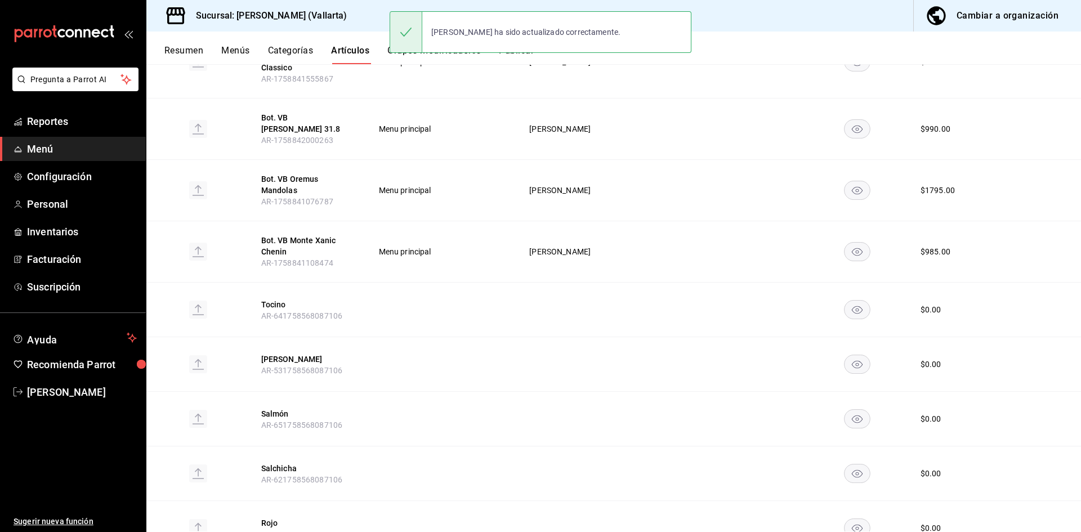
scroll to position [451, 0]
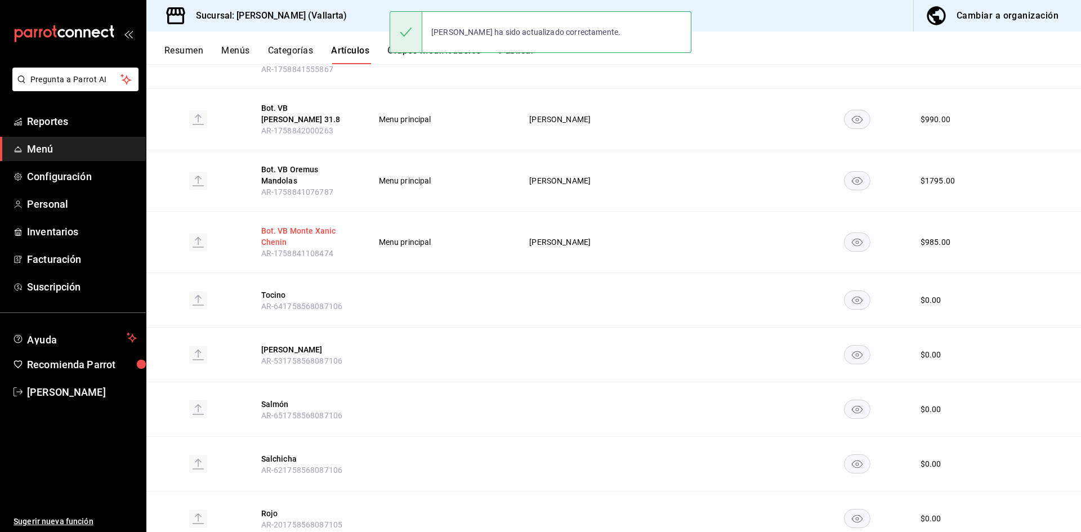
click at [312, 225] on button "Bot. VB Monte Xanic Chenin" at bounding box center [306, 236] width 90 height 23
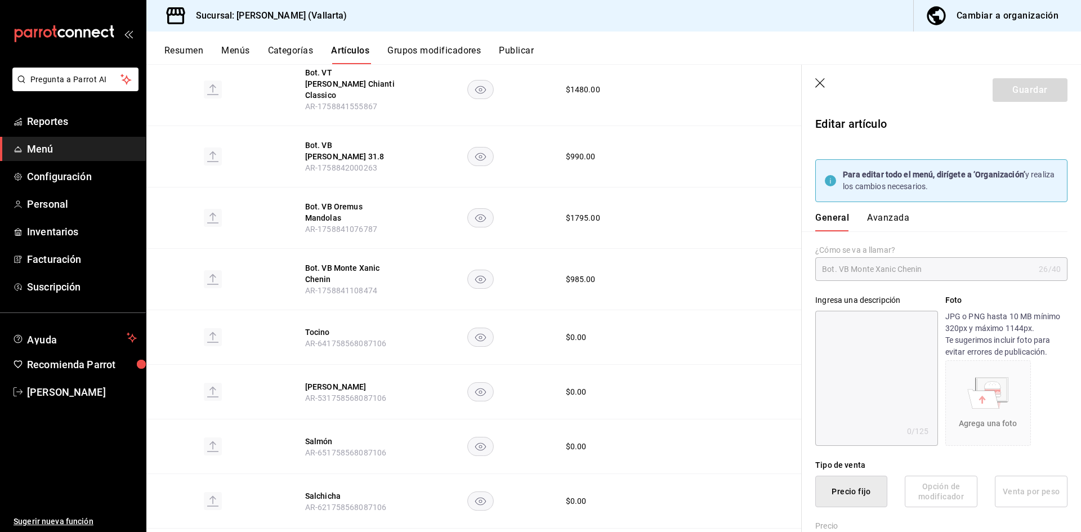
click at [884, 220] on button "Avanzada" at bounding box center [888, 221] width 42 height 19
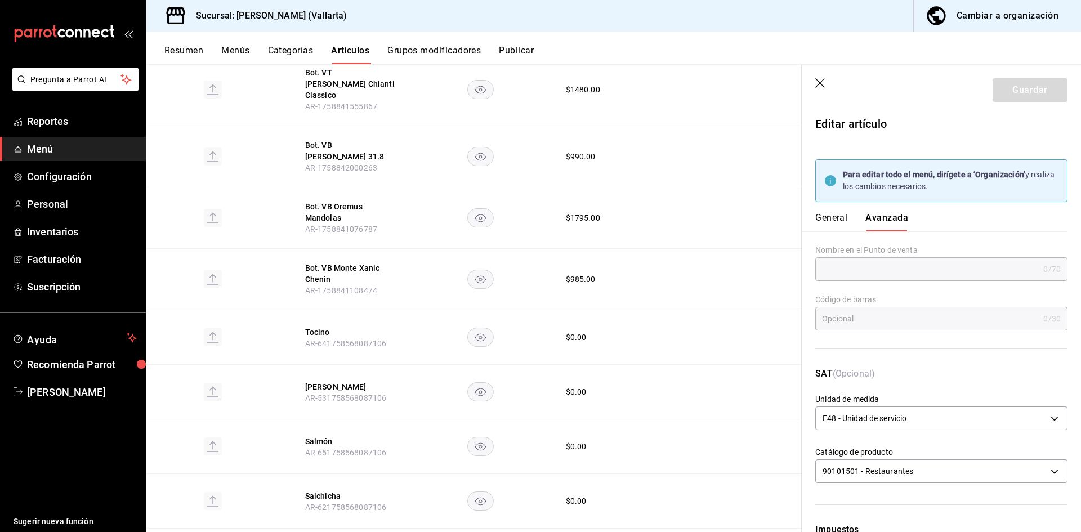
scroll to position [333, 0]
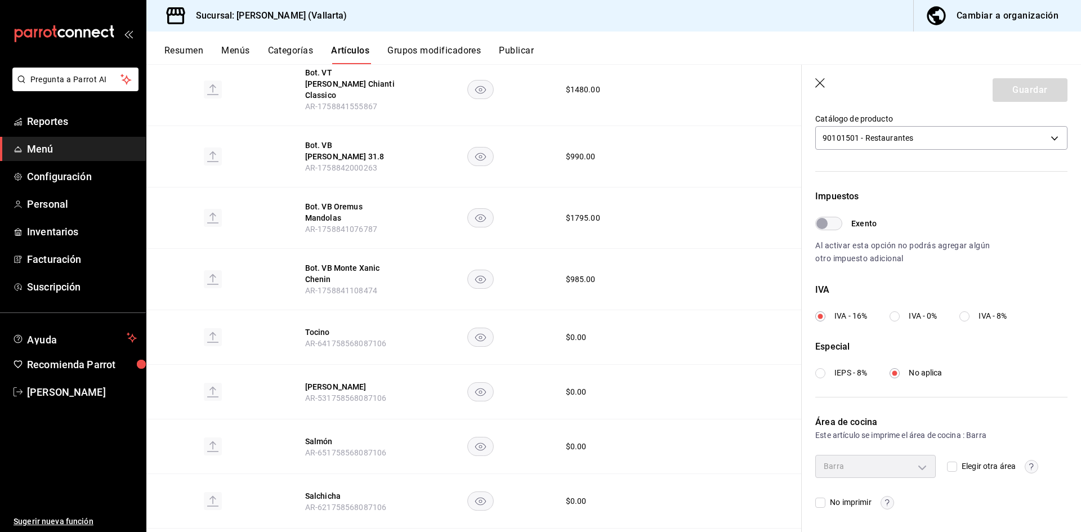
click at [825, 79] on icon "button" at bounding box center [820, 83] width 11 height 11
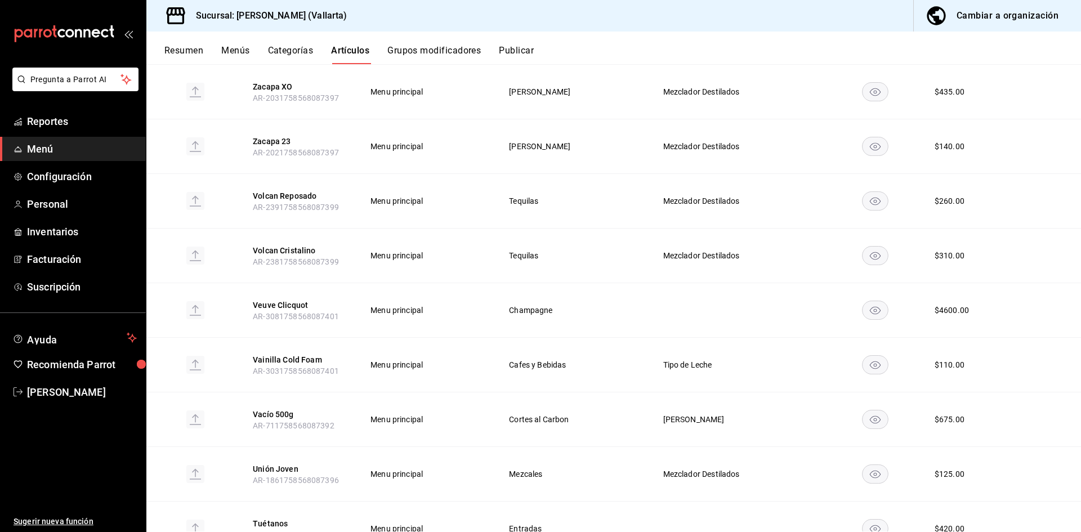
scroll to position [2394, 0]
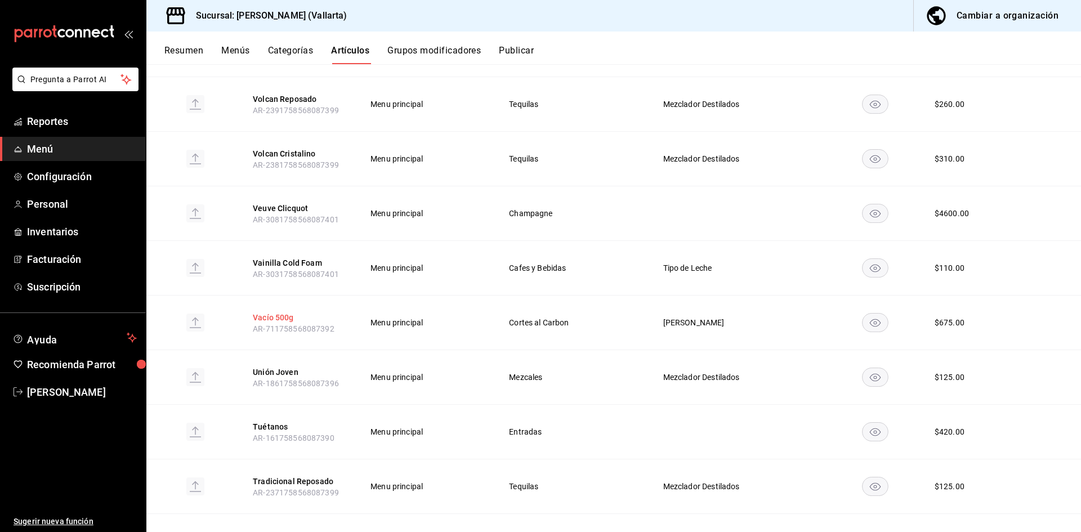
click at [268, 312] on button "Vacío 500g" at bounding box center [298, 317] width 90 height 11
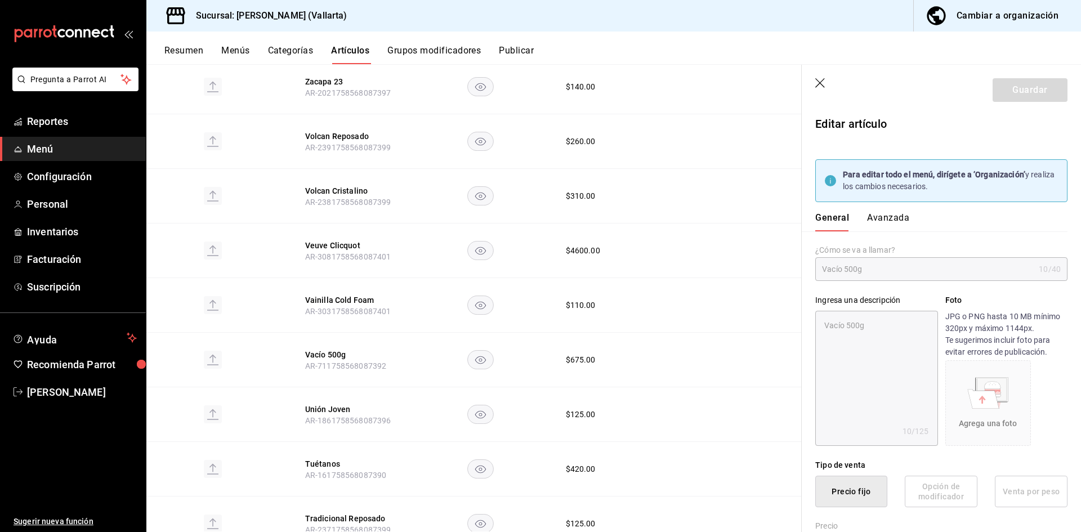
click at [893, 226] on button "Avanzada" at bounding box center [888, 221] width 42 height 19
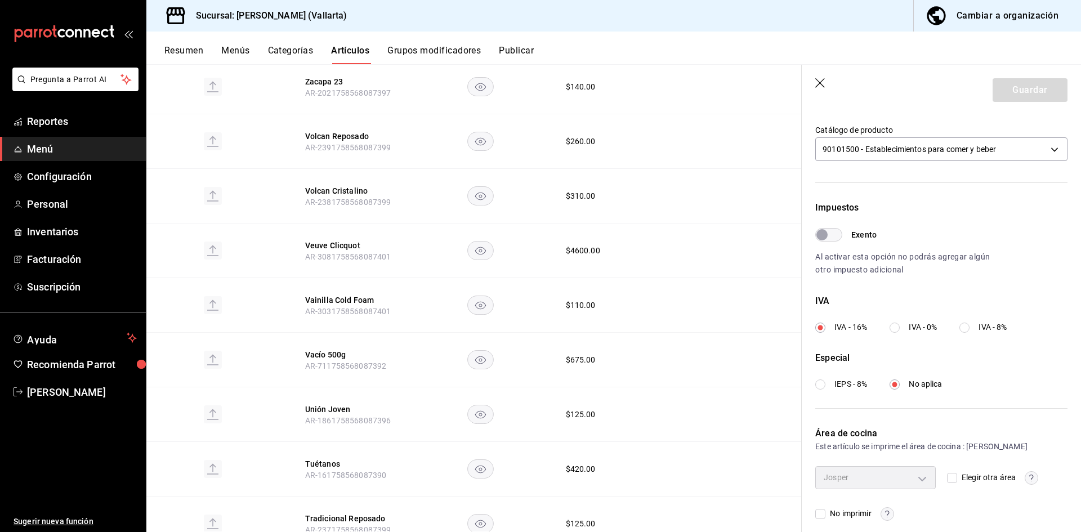
scroll to position [333, 0]
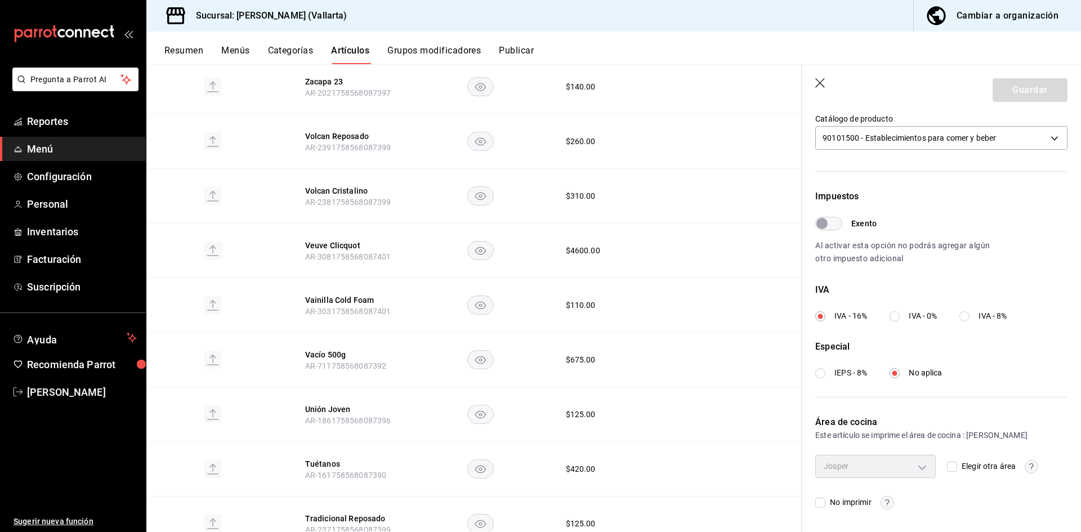
click at [816, 84] on icon "button" at bounding box center [820, 83] width 11 height 11
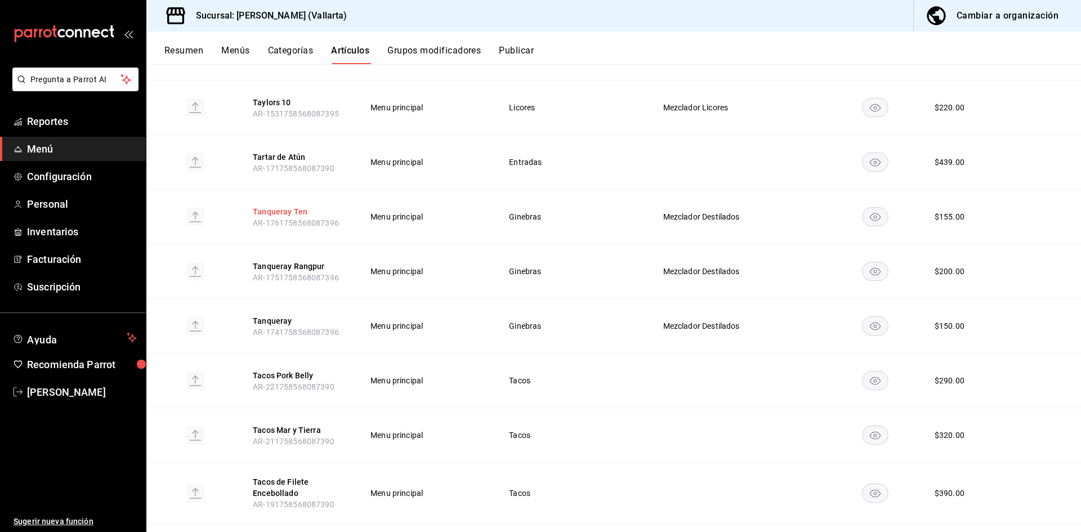
scroll to position [3576, 0]
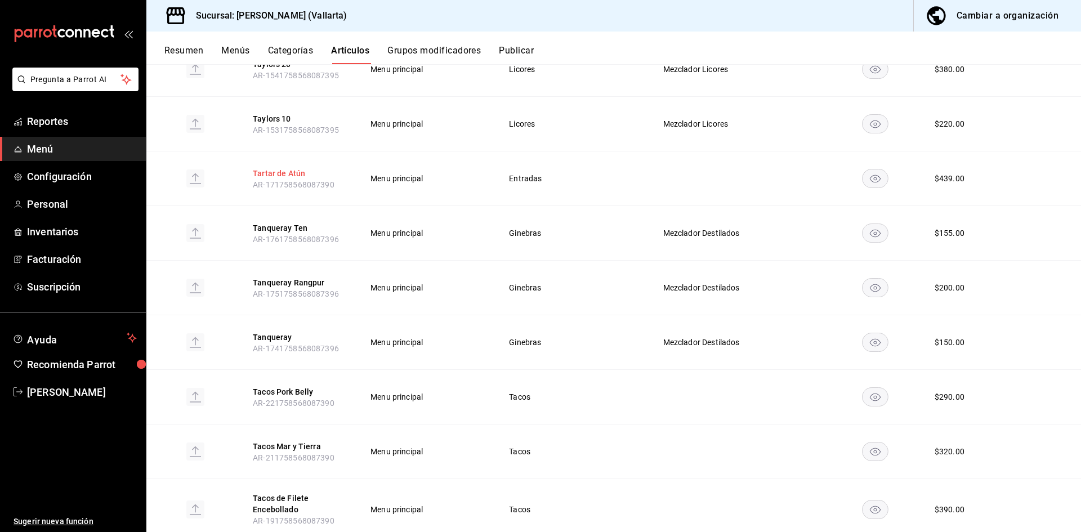
click at [269, 168] on button "Tartar de Atún" at bounding box center [298, 173] width 90 height 11
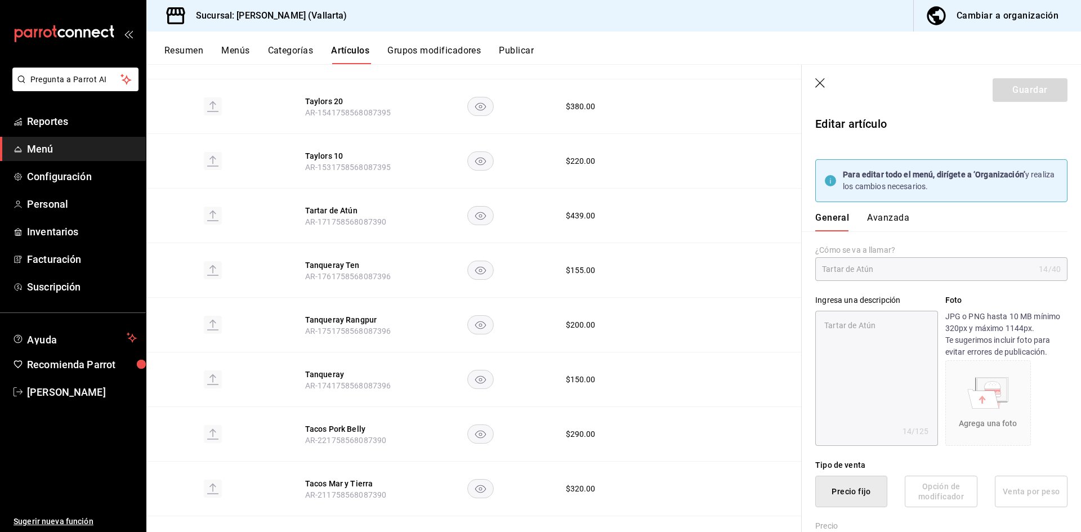
type textarea "x"
type input "$439.00"
type input "E48"
type input "90101500"
radio input "true"
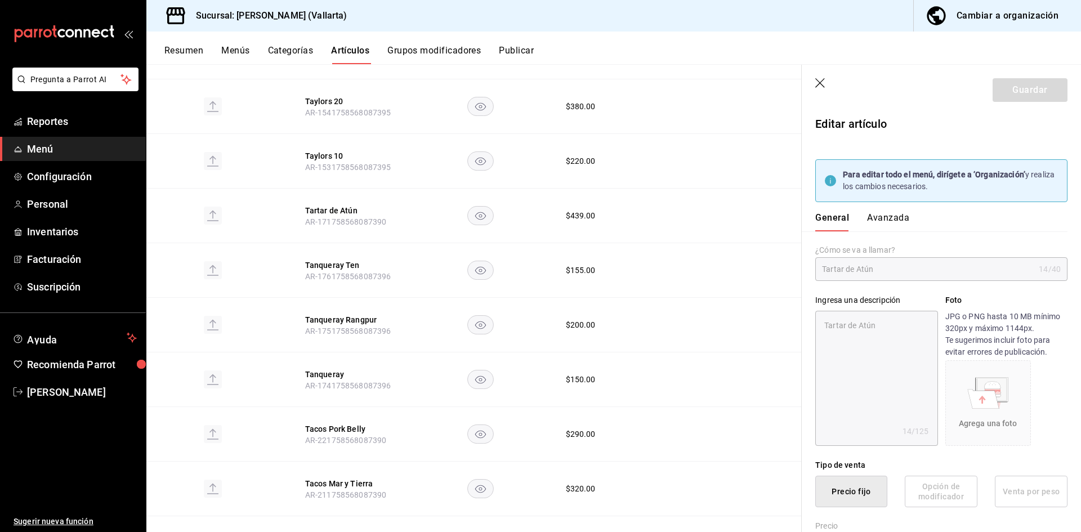
radio input "true"
click at [894, 218] on button "Avanzada" at bounding box center [888, 221] width 42 height 19
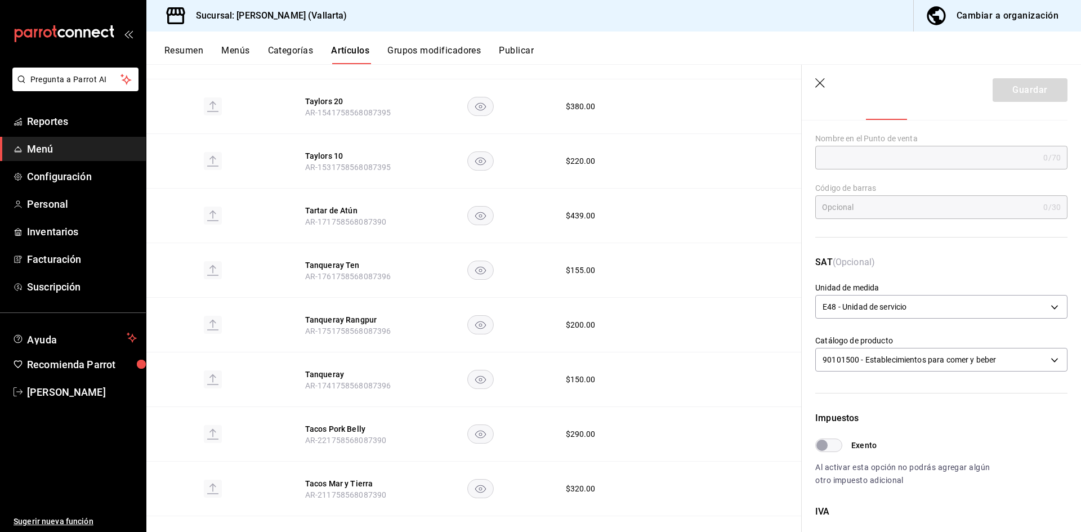
scroll to position [333, 0]
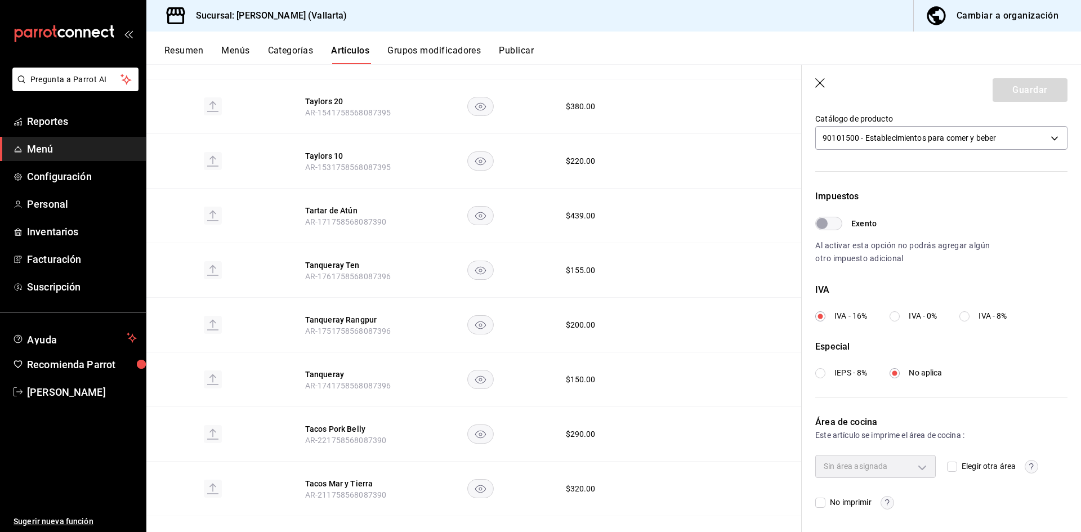
click at [949, 469] on input "Elegir otra área" at bounding box center [952, 467] width 10 height 10
checkbox input "true"
click at [922, 472] on body "Pregunta a Parrot AI Reportes Menú Configuración Personal Inventarios Facturaci…" at bounding box center [540, 266] width 1081 height 532
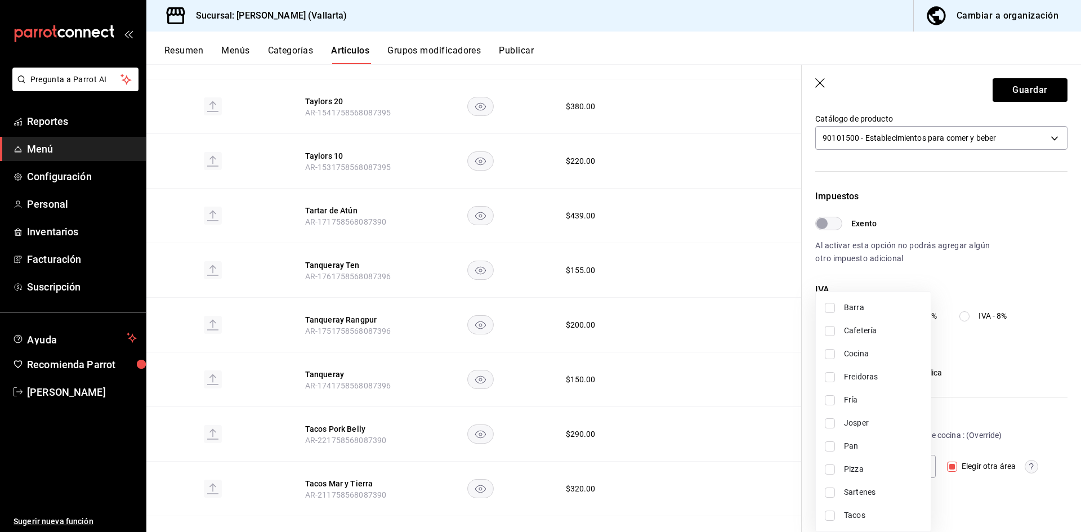
click at [885, 399] on span "Fría" at bounding box center [883, 400] width 78 height 12
type input "a65e2794-762a-439a-abb4-9f3defe6fa9c"
checkbox input "true"
click at [1030, 93] on div at bounding box center [540, 266] width 1081 height 532
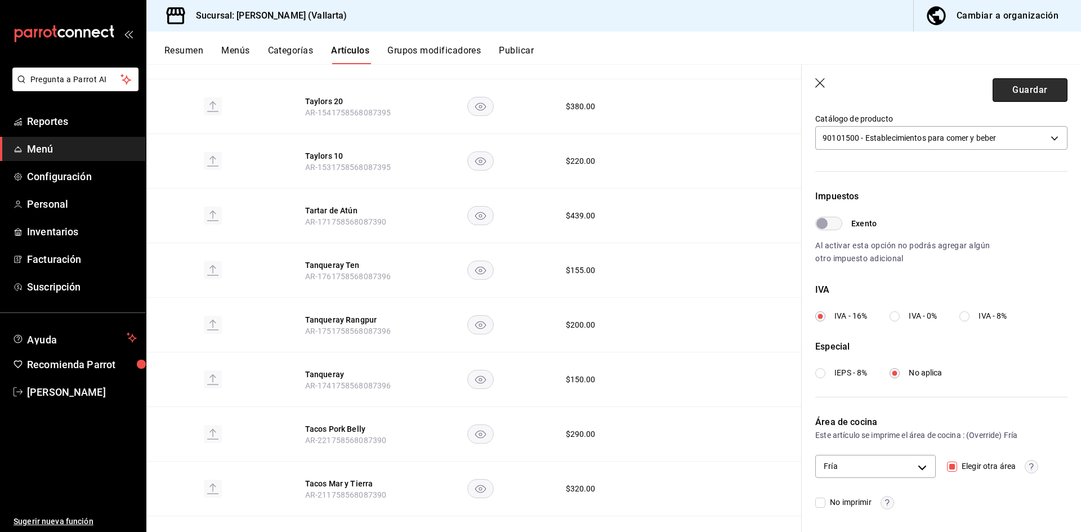
click at [1033, 91] on button "Guardar" at bounding box center [1030, 90] width 75 height 24
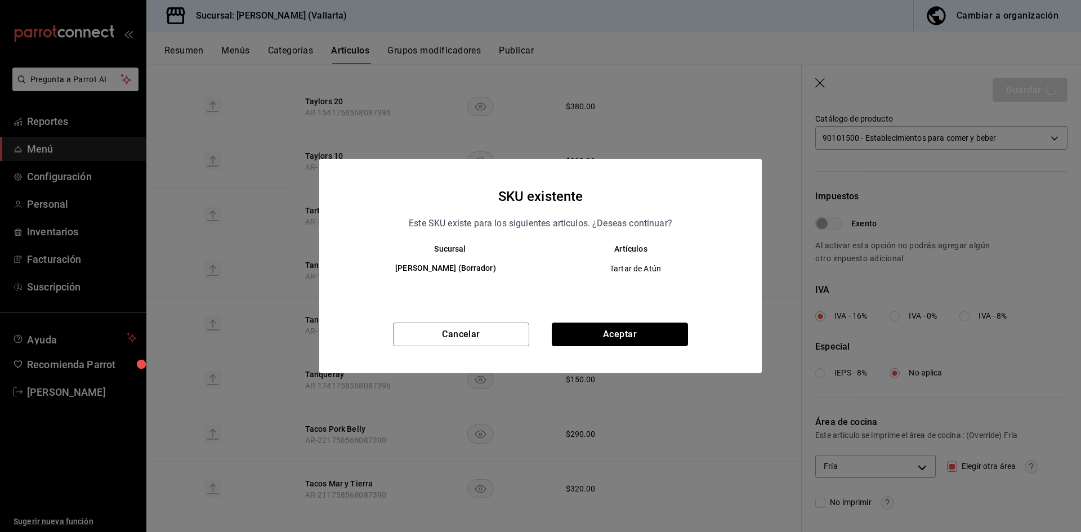
click at [637, 334] on button "Aceptar" at bounding box center [620, 335] width 136 height 24
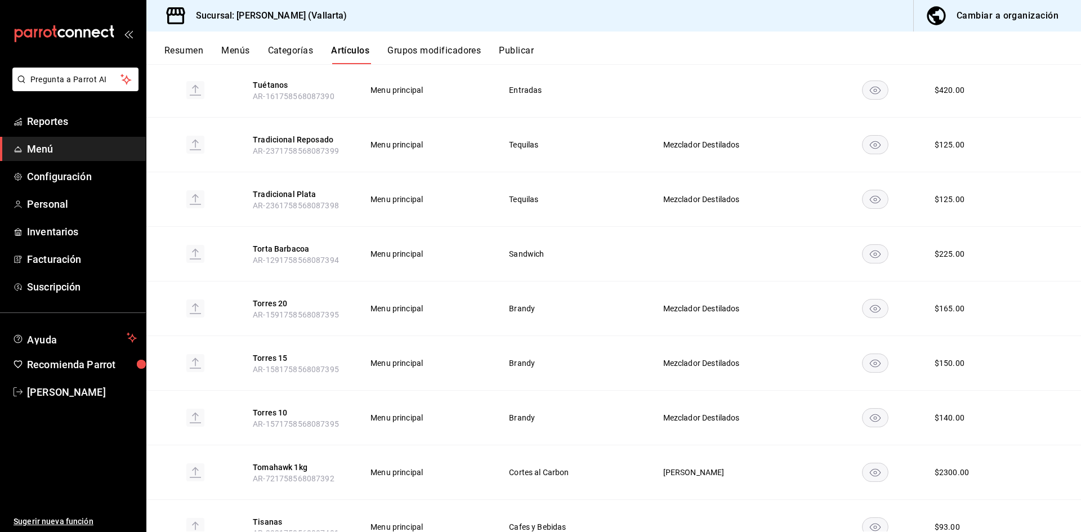
scroll to position [2789, 0]
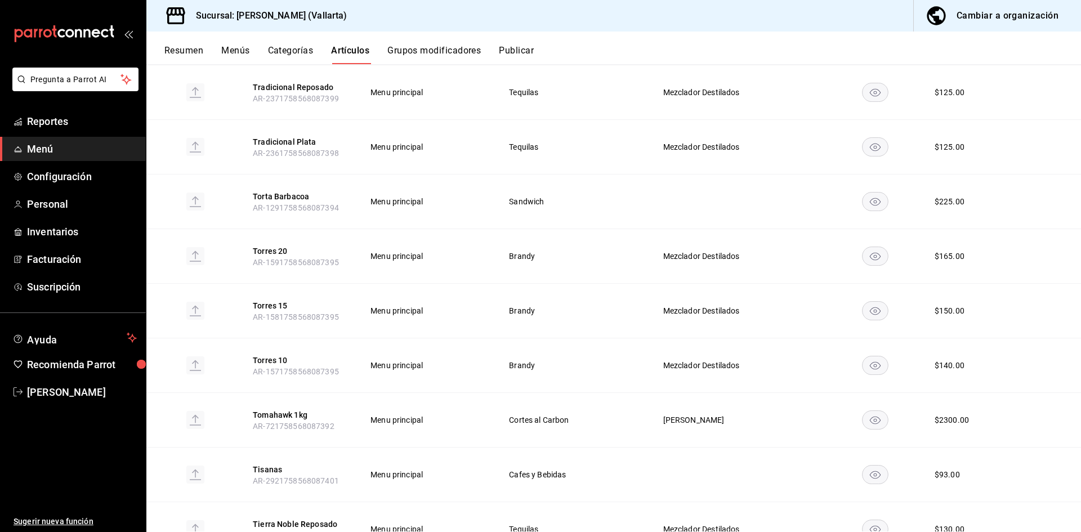
drag, startPoint x: 289, startPoint y: 172, endPoint x: 344, endPoint y: 179, distance: 55.0
click at [289, 191] on button "Torta Barbacoa" at bounding box center [298, 196] width 90 height 11
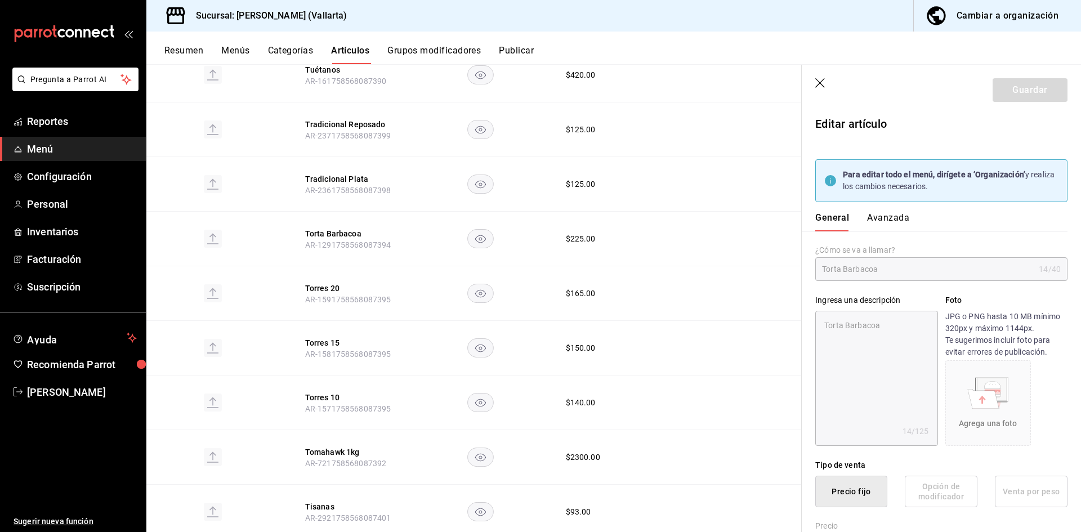
type textarea "x"
type input "$225.00"
type input "E48"
type input "90101500"
radio input "true"
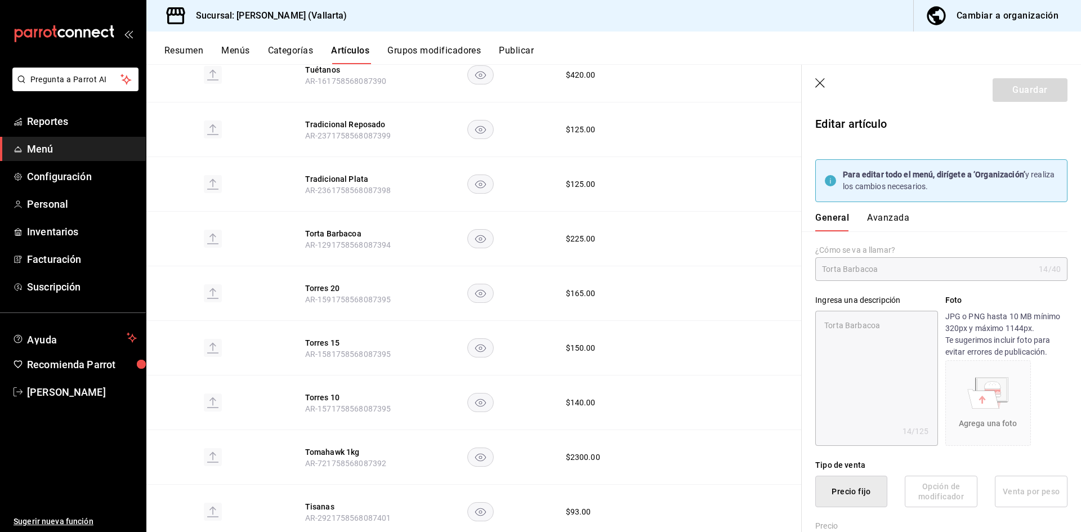
radio input "true"
type input "fbb01623-1d56-4ead-ba52-71da8e792295"
click at [902, 217] on button "Avanzada" at bounding box center [888, 221] width 42 height 19
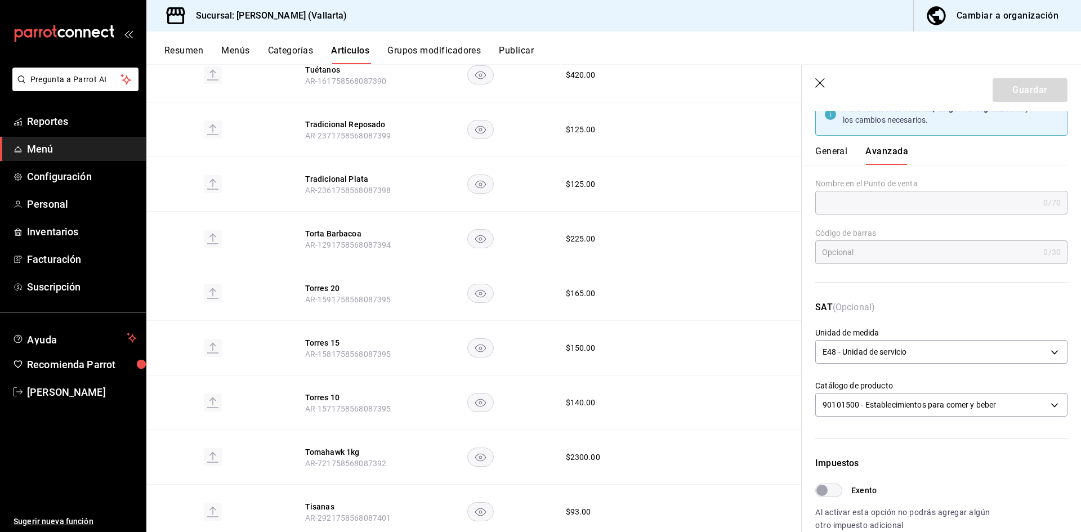
scroll to position [333, 0]
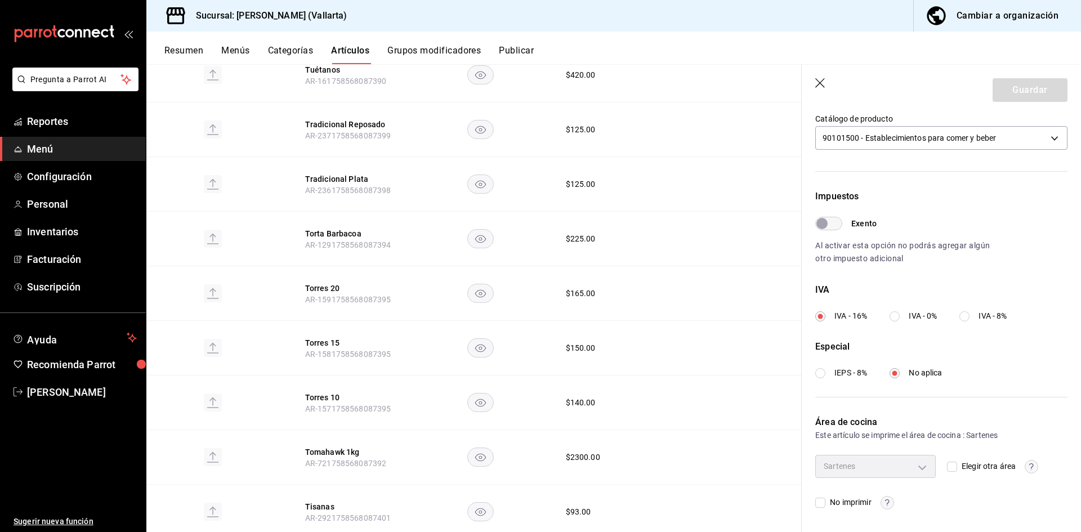
click at [929, 471] on div "Sartenes" at bounding box center [875, 466] width 121 height 23
click at [826, 82] on icon "button" at bounding box center [820, 83] width 11 height 11
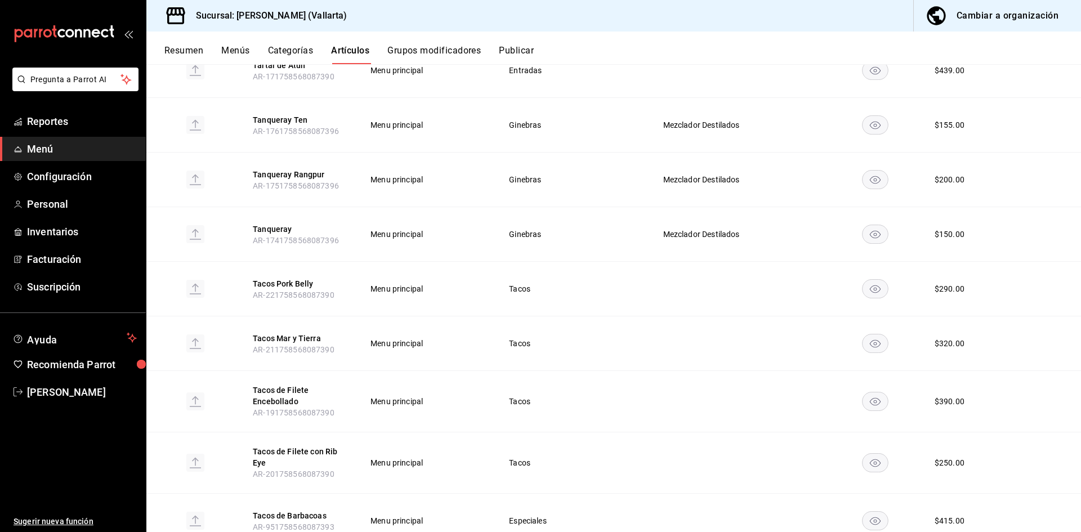
scroll to position [3712, 0]
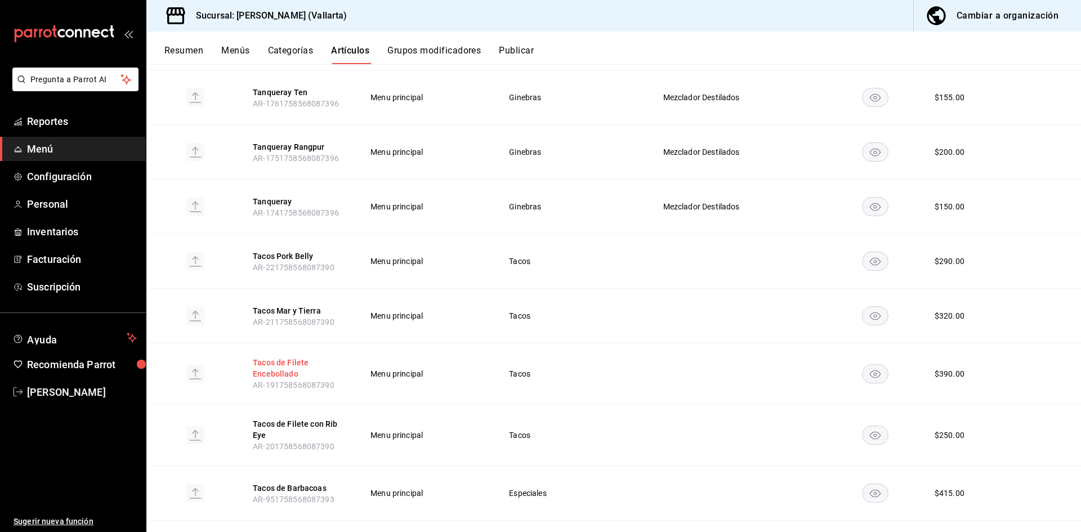
click at [282, 357] on button "Tacos de Filete Encebollado" at bounding box center [298, 368] width 90 height 23
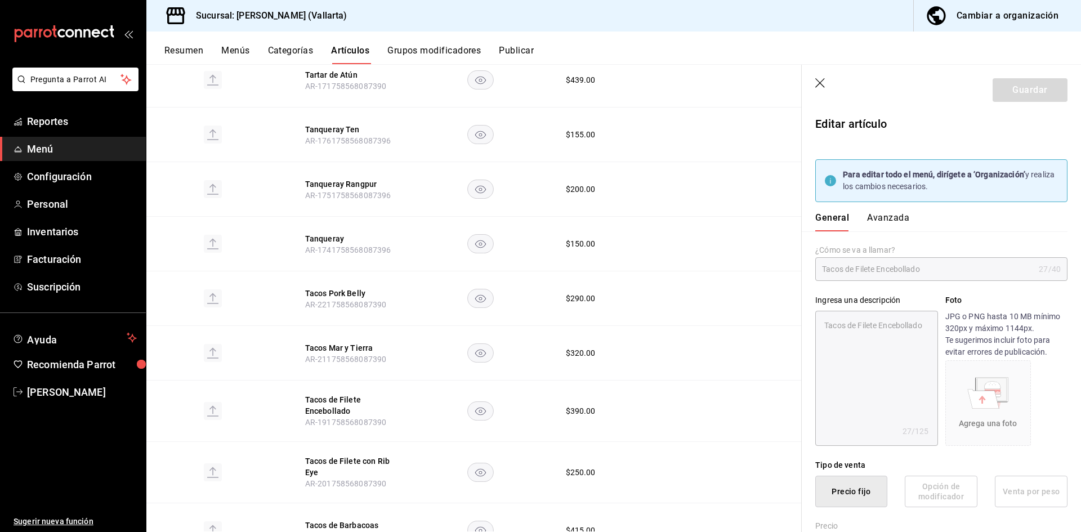
type textarea "x"
type input "$390.00"
type input "E48"
type input "90101500"
radio input "true"
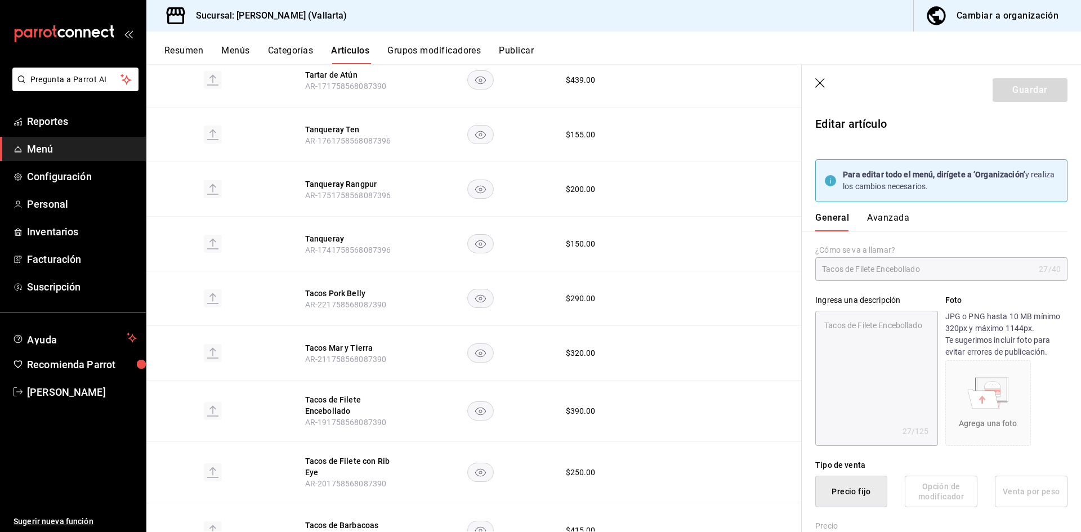
radio input "true"
type input "fde6572f-3937-4d15-9efc-70fe81d417dd"
click at [893, 215] on button "Avanzada" at bounding box center [888, 221] width 42 height 19
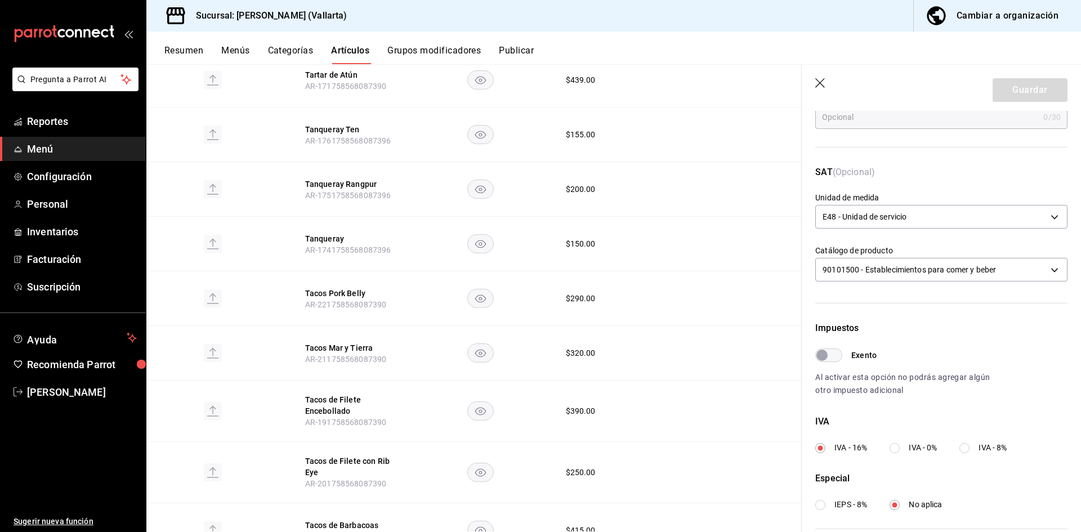
scroll to position [333, 0]
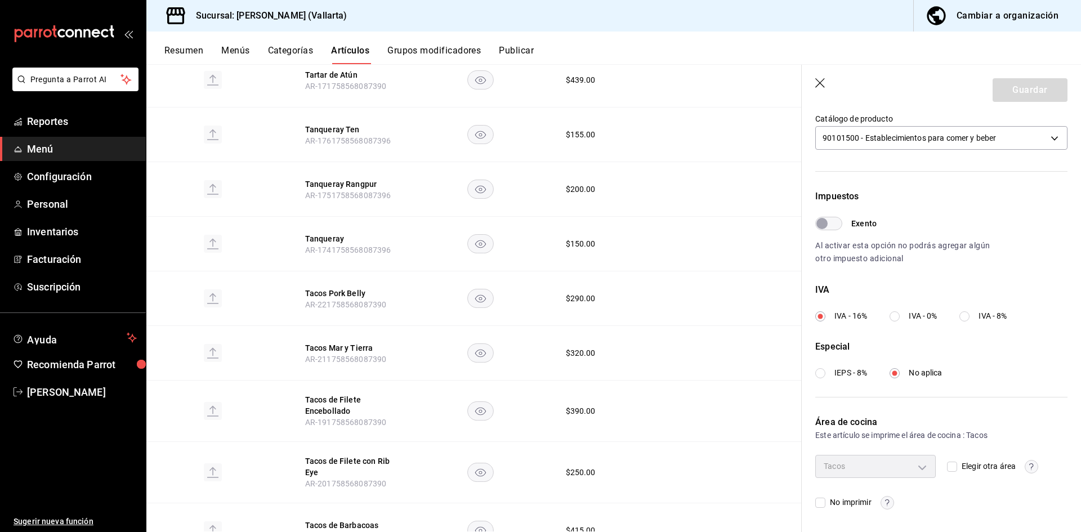
click at [824, 82] on icon "button" at bounding box center [820, 83] width 11 height 11
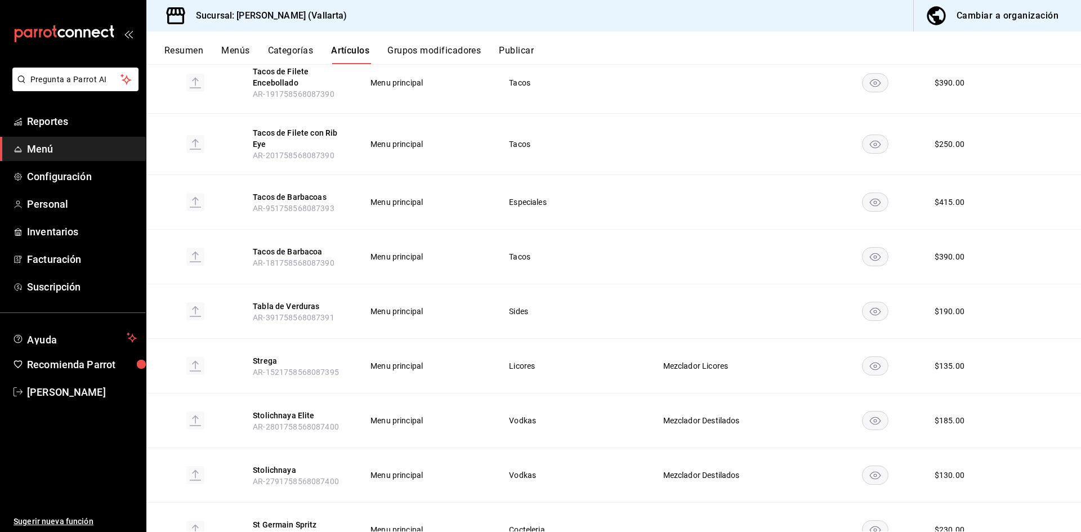
scroll to position [4013, 0]
